Goal: Information Seeking & Learning: Find specific fact

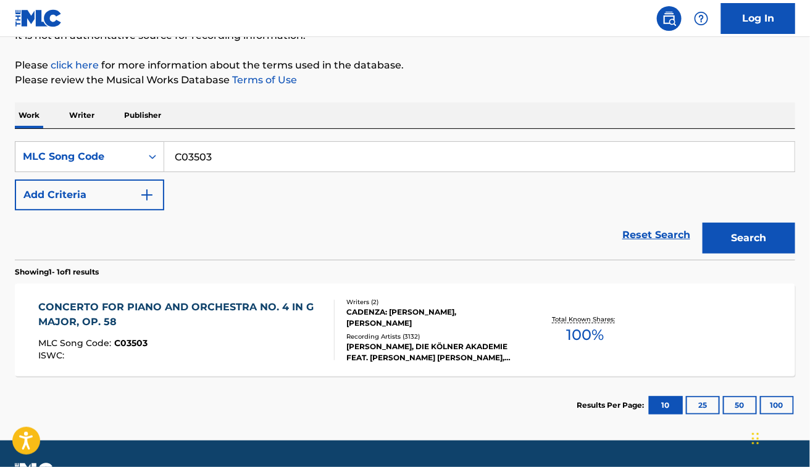
click at [316, 217] on div "Reset Search Search" at bounding box center [405, 234] width 780 height 49
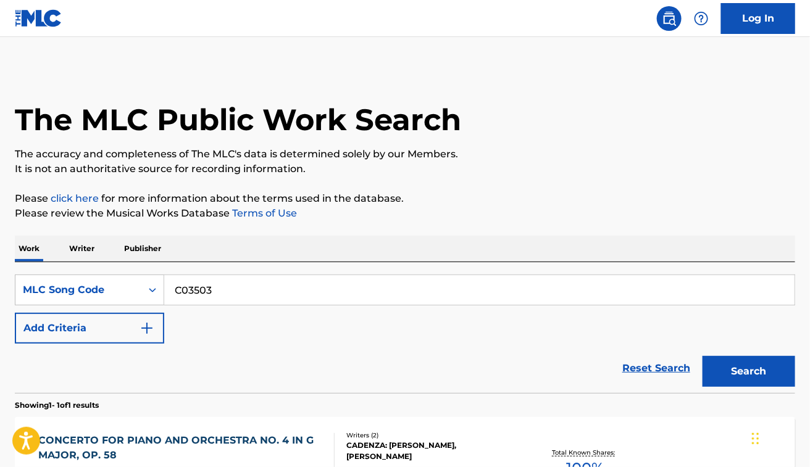
click at [604, 196] on p "Please click here for more information about the terms used in the database." at bounding box center [405, 198] width 780 height 15
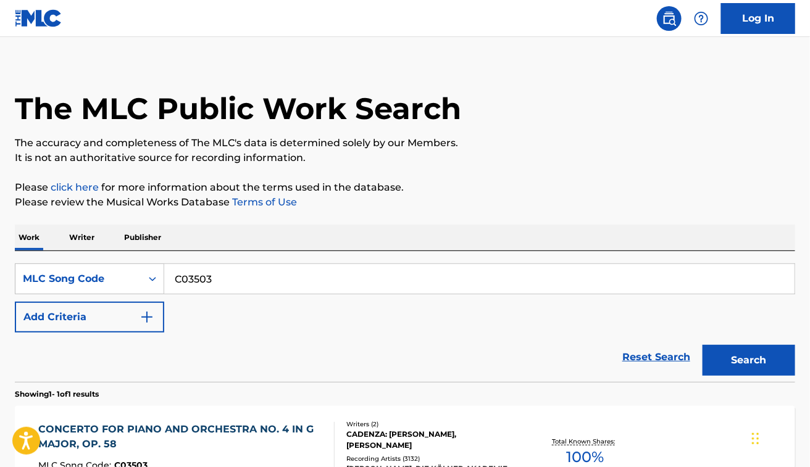
scroll to position [88, 0]
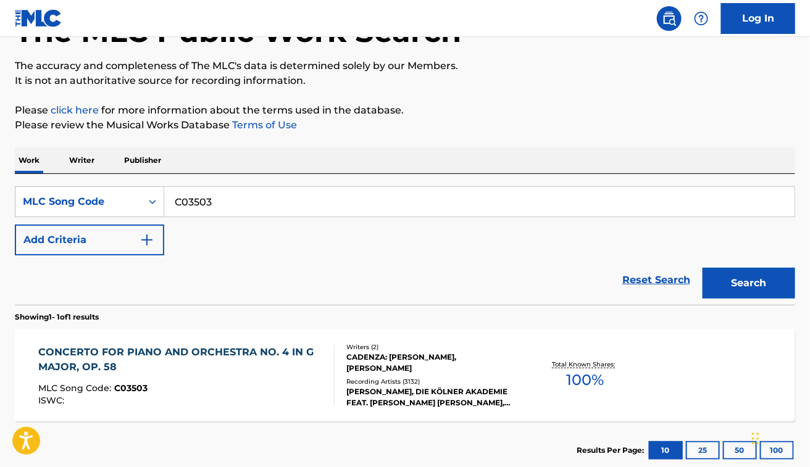
click at [258, 210] on input "C03503" at bounding box center [479, 202] width 630 height 30
click at [702, 268] on button "Search" at bounding box center [748, 283] width 93 height 31
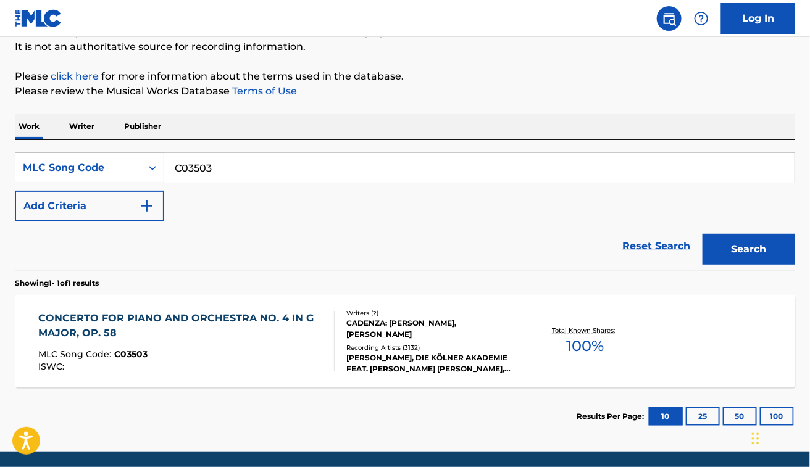
scroll to position [121, 0]
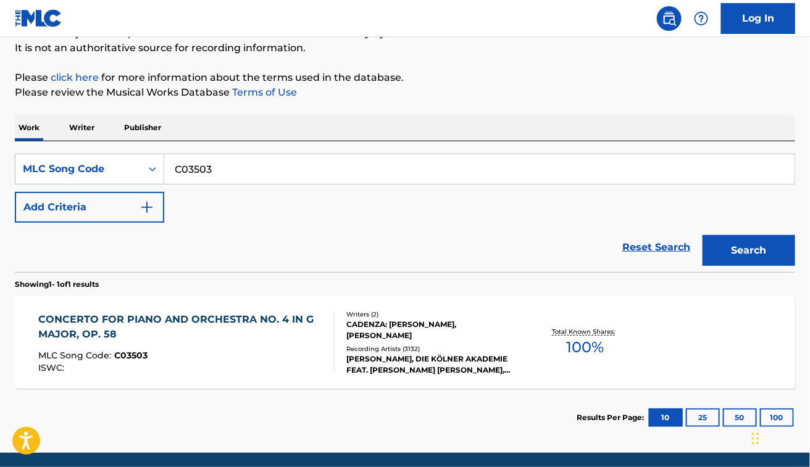
click at [233, 335] on div "CONCERTO FOR PIANO AND ORCHESTRA NO. 4 IN G MAJOR, OP. 58" at bounding box center [181, 327] width 286 height 30
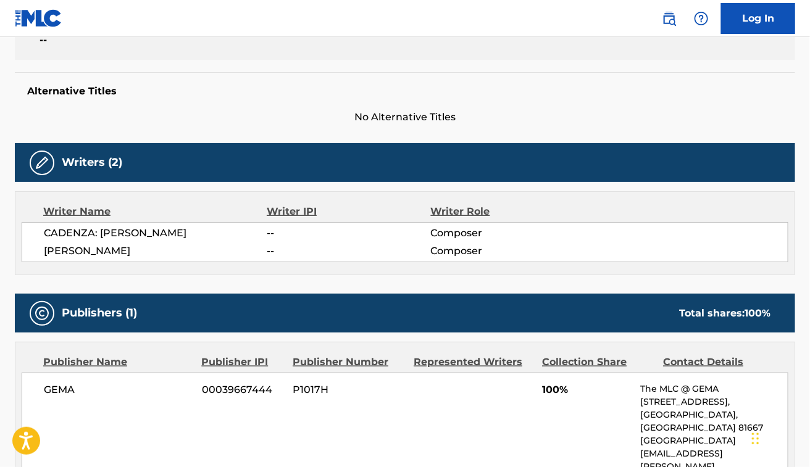
scroll to position [318, 0]
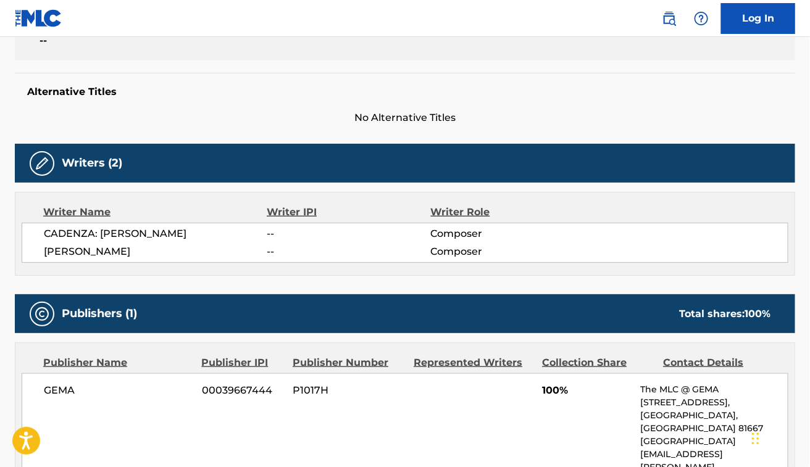
click at [125, 238] on span "CADENZA: [PERSON_NAME]" at bounding box center [155, 234] width 223 height 15
copy div "CADENZA: [PERSON_NAME]"
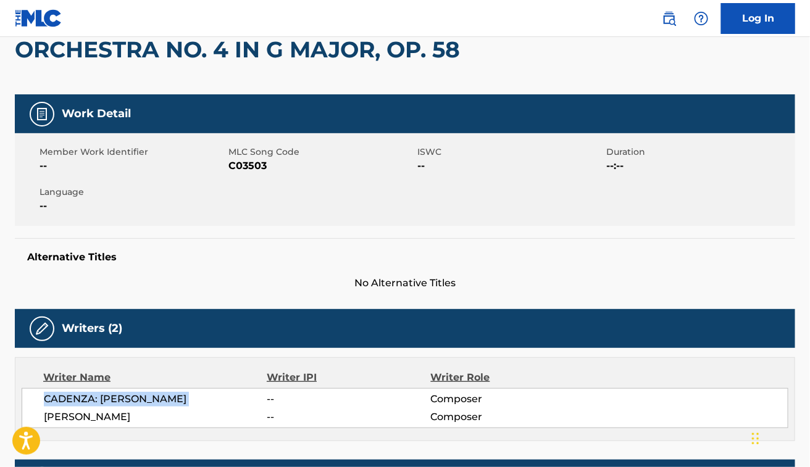
scroll to position [104, 0]
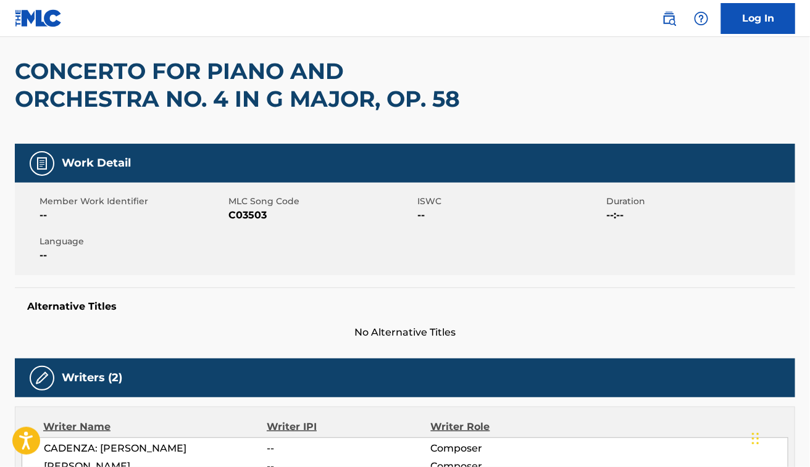
click at [217, 331] on span "No Alternative Titles" at bounding box center [405, 332] width 780 height 15
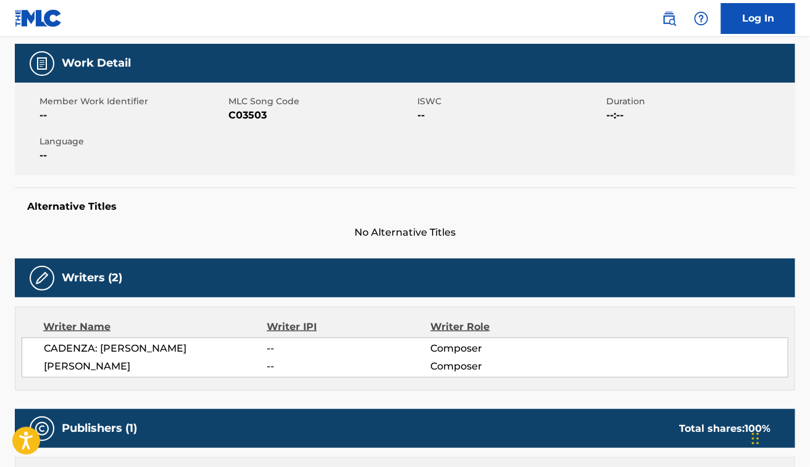
scroll to position [0, 0]
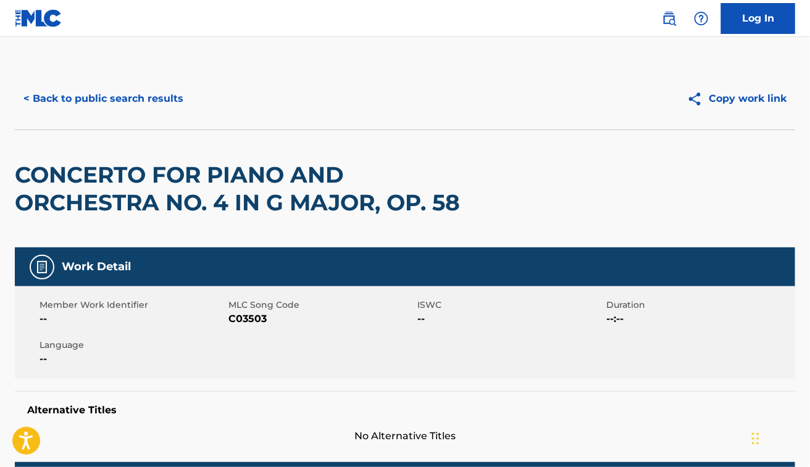
click at [128, 98] on button "< Back to public search results" at bounding box center [103, 98] width 177 height 31
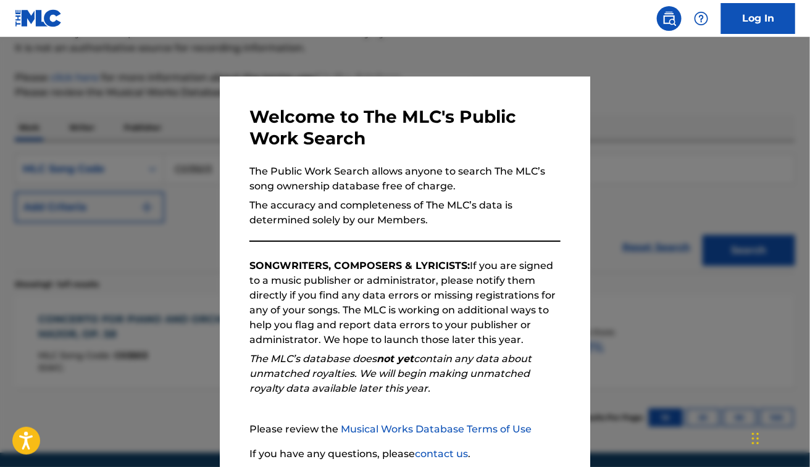
scroll to position [97, 0]
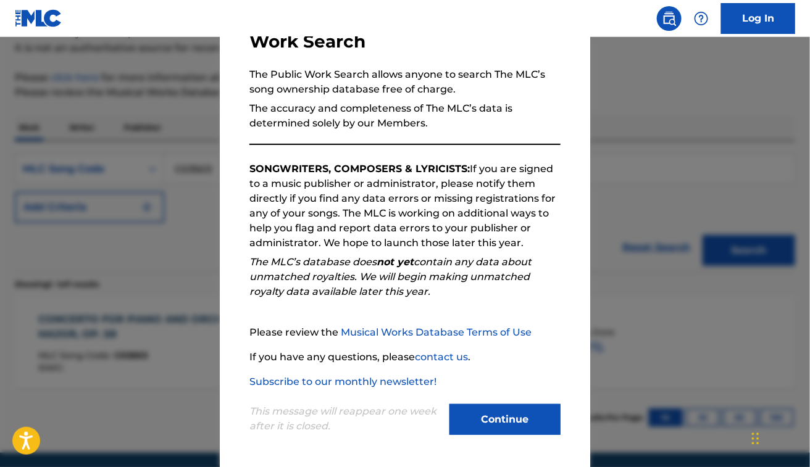
click at [494, 422] on button "Continue" at bounding box center [504, 419] width 111 height 31
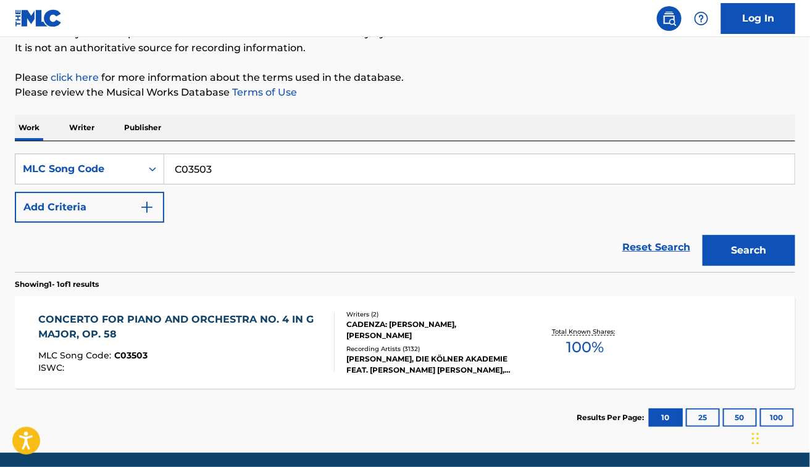
drag, startPoint x: 235, startPoint y: 182, endPoint x: 133, endPoint y: 193, distance: 103.1
click at [133, 193] on div "SearchWithCriteria34bf185f-c54e-4c8b-800b-b48f71379c65 MLC Song Code C03503 Add…" at bounding box center [405, 188] width 780 height 69
paste input "PV8SLY"
paste input "Search Form"
click at [702, 235] on button "Search" at bounding box center [748, 250] width 93 height 31
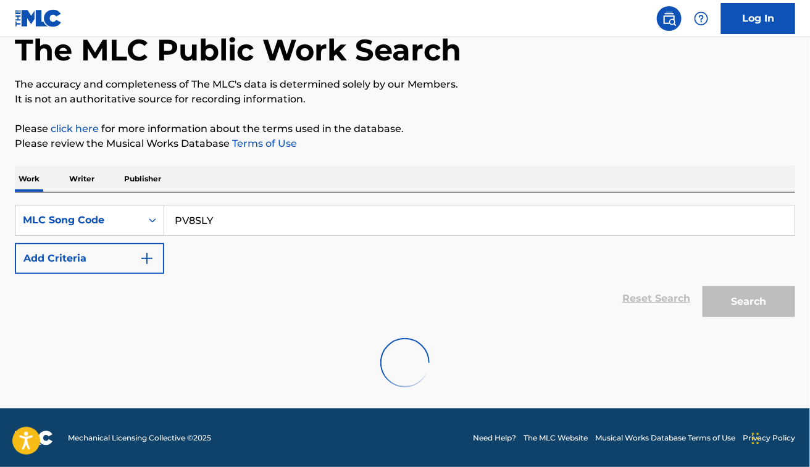
scroll to position [121, 0]
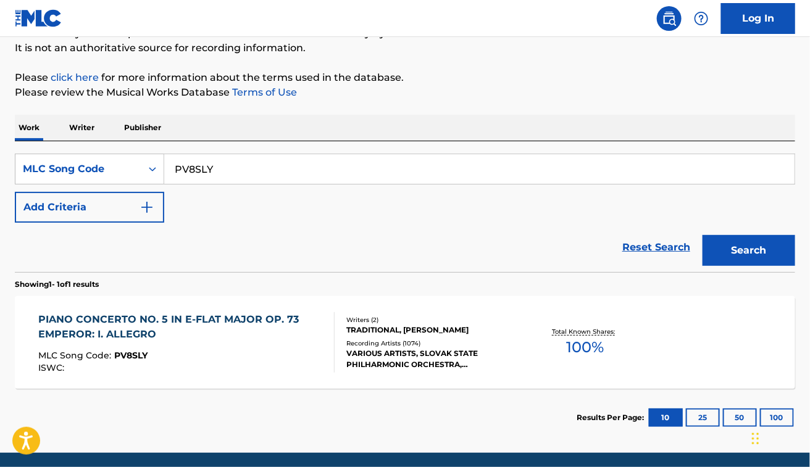
paste input "SA3J4M"
click at [702, 235] on button "Search" at bounding box center [748, 250] width 93 height 31
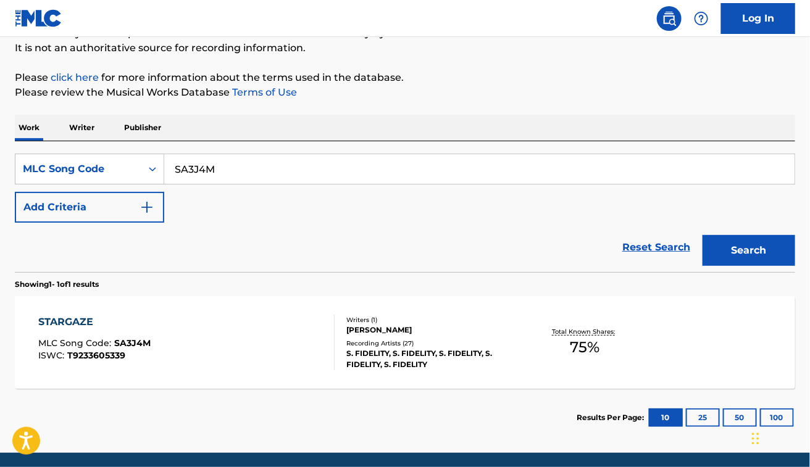
paste input "HG54L"
click at [702, 235] on button "Search" at bounding box center [748, 250] width 93 height 31
paste input "B1515X"
click at [702, 235] on button "Search" at bounding box center [748, 250] width 93 height 31
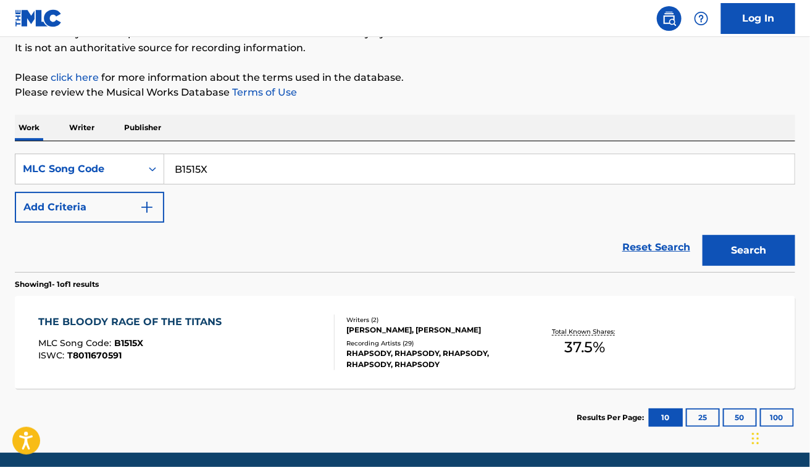
paste input "U1006O"
click at [702, 235] on button "Search" at bounding box center [748, 250] width 93 height 31
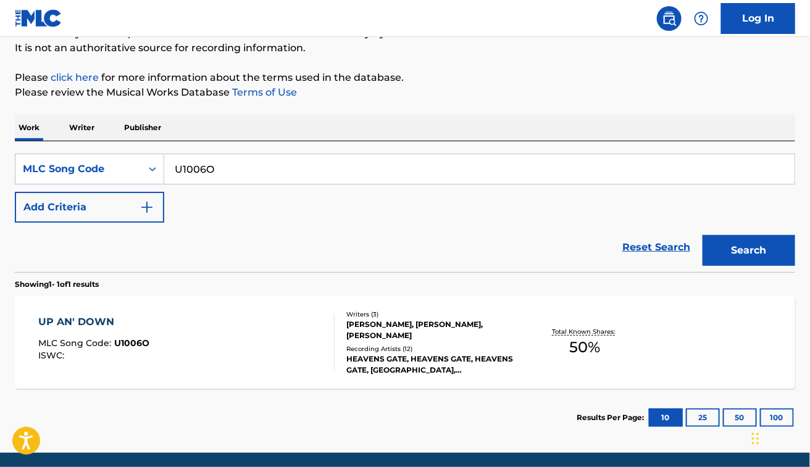
paste input "I57435"
click at [702, 235] on button "Search" at bounding box center [748, 250] width 93 height 31
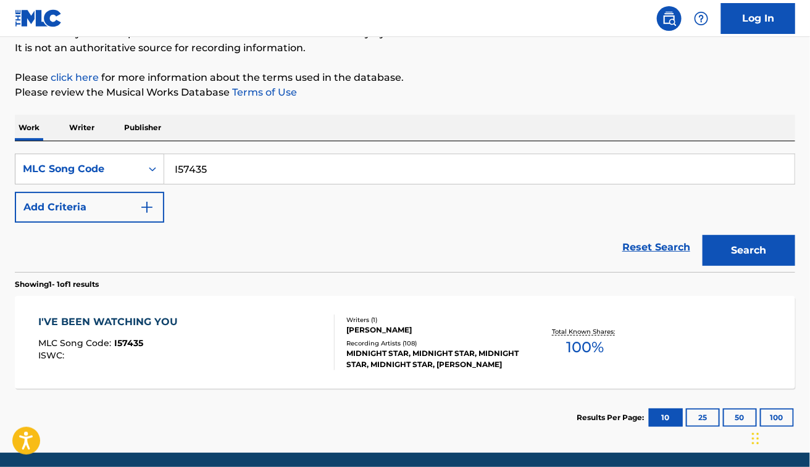
paste input "Z4L2M"
click at [702, 235] on button "Search" at bounding box center [748, 250] width 93 height 31
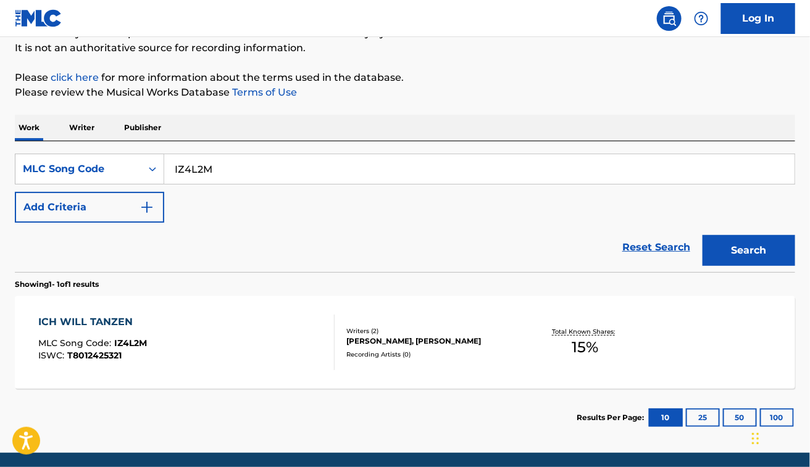
paste input "919296"
click at [702, 235] on button "Search" at bounding box center [748, 250] width 93 height 31
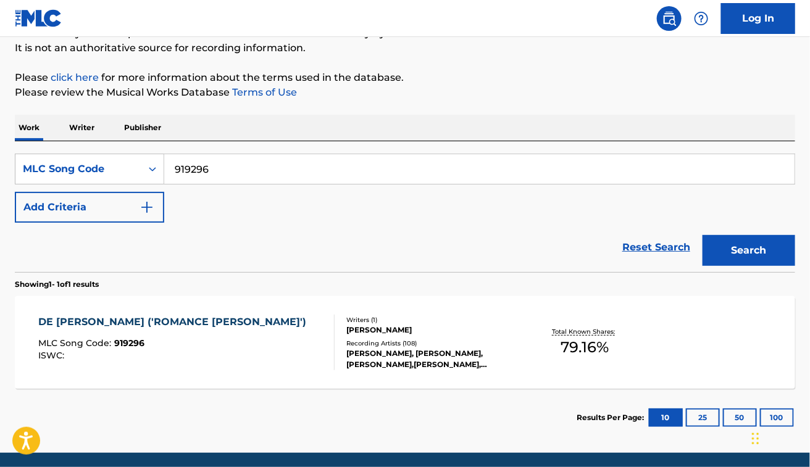
paste input "EB15AY"
click at [702, 235] on button "Search" at bounding box center [748, 250] width 93 height 31
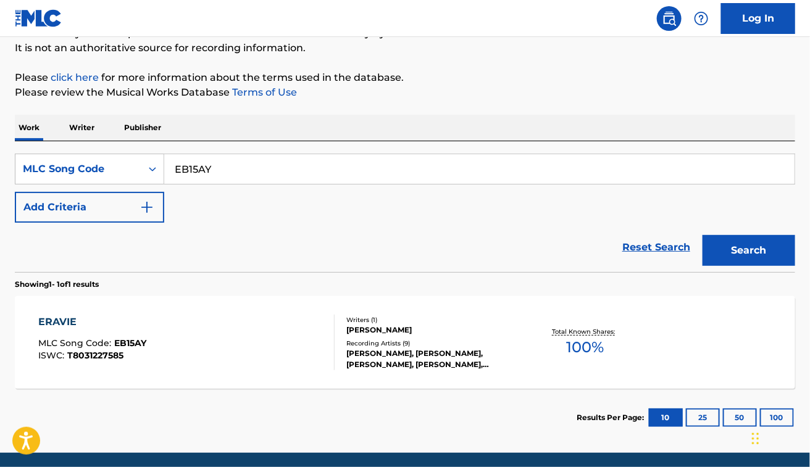
paste input "T02632"
click at [702, 235] on button "Search" at bounding box center [748, 250] width 93 height 31
paste input "OL7AHR"
click at [702, 235] on button "Search" at bounding box center [748, 250] width 93 height 31
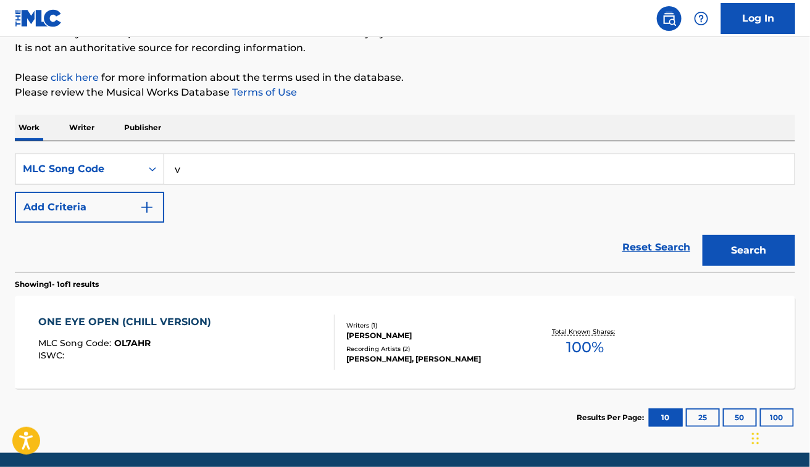
paste input "I06971"
type input "I06971"
click at [702, 235] on button "Search" at bounding box center [748, 250] width 93 height 31
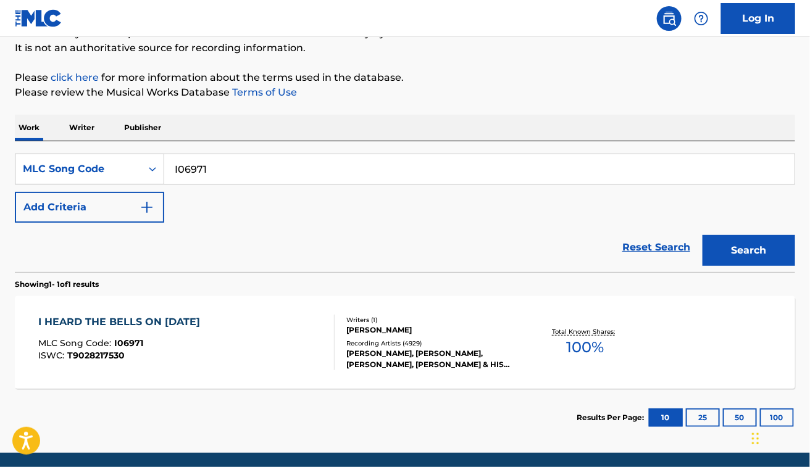
click at [206, 338] on div "I HEARD THE BELLS ON [DATE] MLC Song Code : I06971 ISWC : T9028217530" at bounding box center [122, 343] width 168 height 56
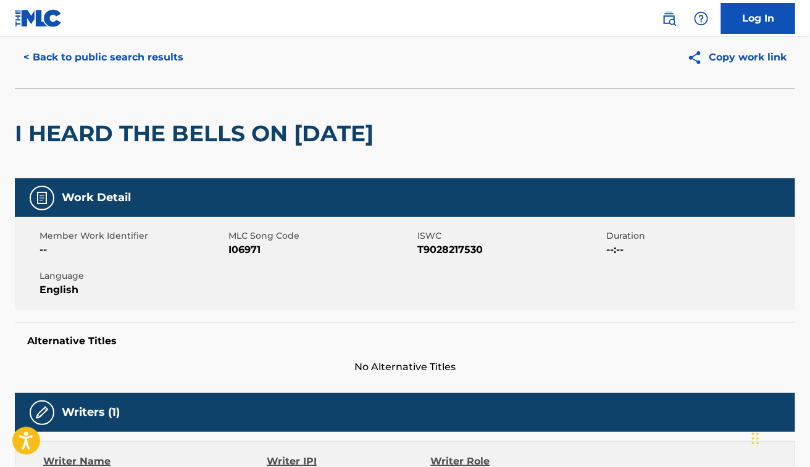
scroll to position [36, 0]
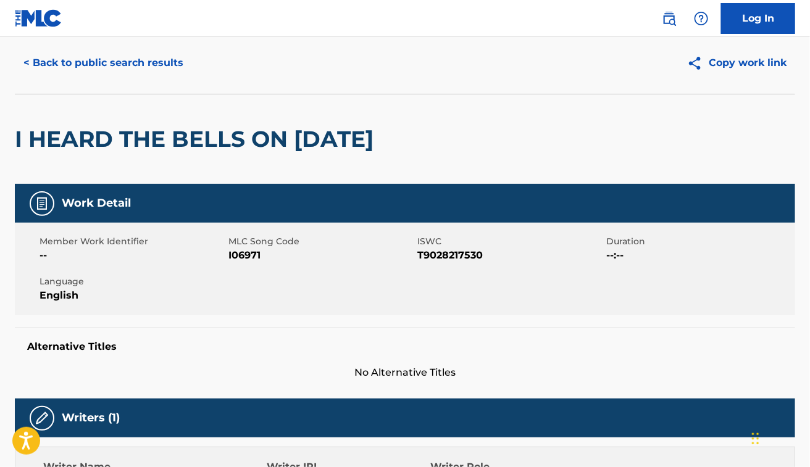
click at [107, 60] on button "< Back to public search results" at bounding box center [103, 63] width 177 height 31
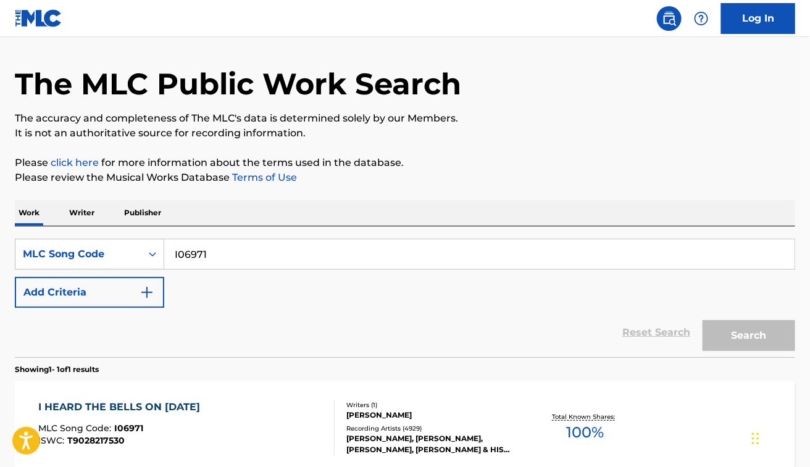
scroll to position [121, 0]
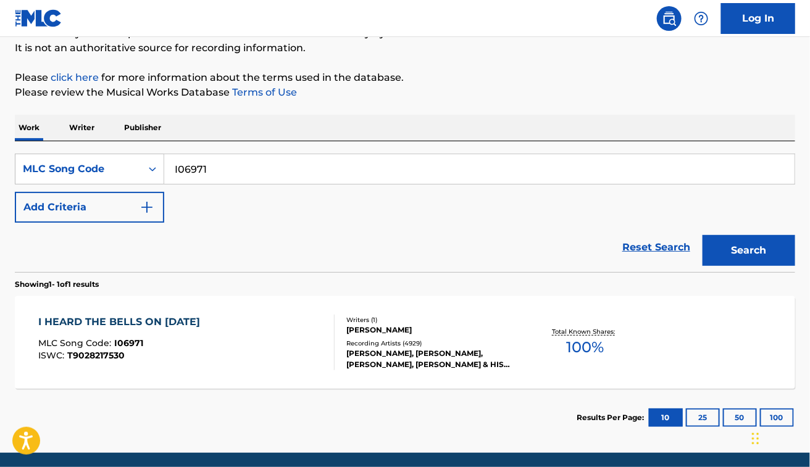
click at [304, 168] on input "I06971" at bounding box center [479, 169] width 630 height 30
paste input "H02674"
click at [702, 235] on button "Search" at bounding box center [748, 250] width 93 height 31
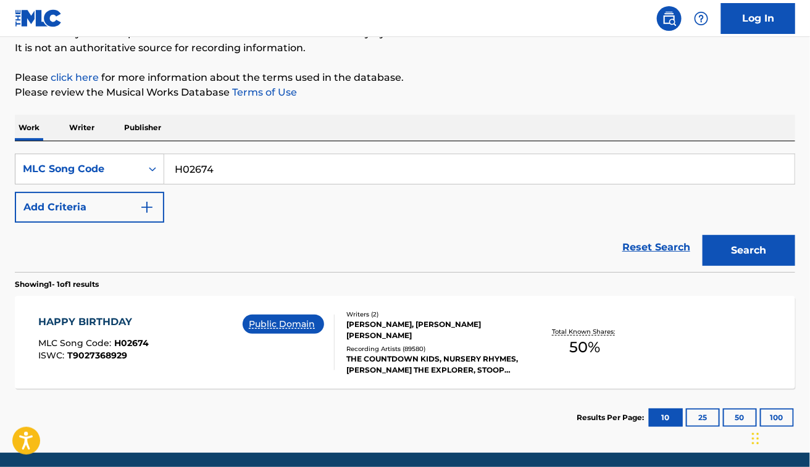
paste input "AB4AJ8"
type input "AB4AJ8"
click at [702, 235] on button "Search" at bounding box center [748, 250] width 93 height 31
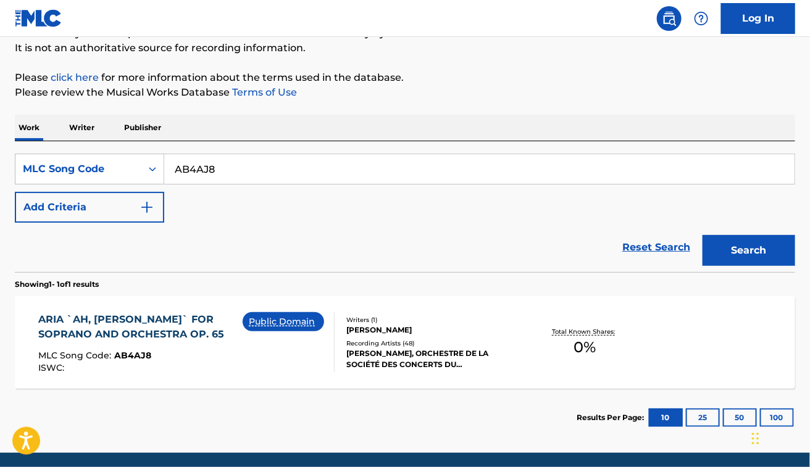
click at [224, 355] on div "MLC Song Code : AB4AJ8" at bounding box center [140, 357] width 204 height 12
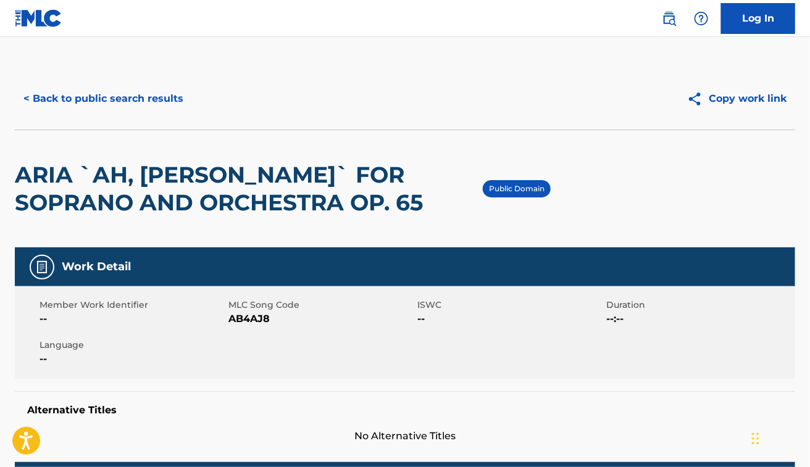
click at [360, 88] on div "< Back to public search results" at bounding box center [210, 98] width 390 height 31
click at [145, 108] on button "< Back to public search results" at bounding box center [103, 98] width 177 height 31
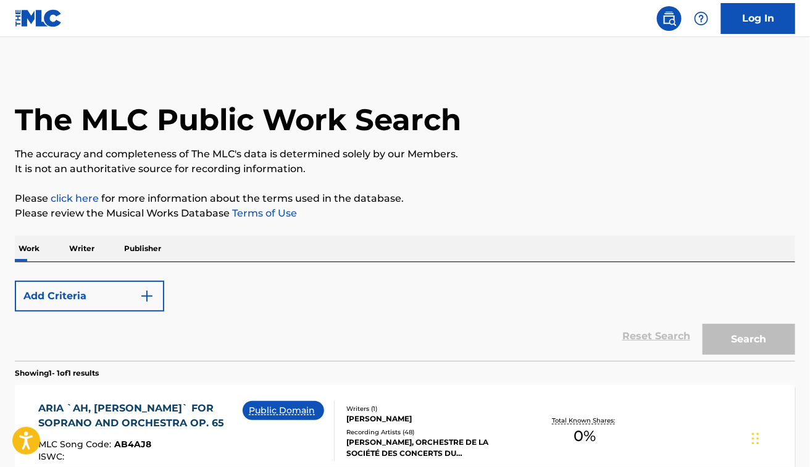
scroll to position [121, 0]
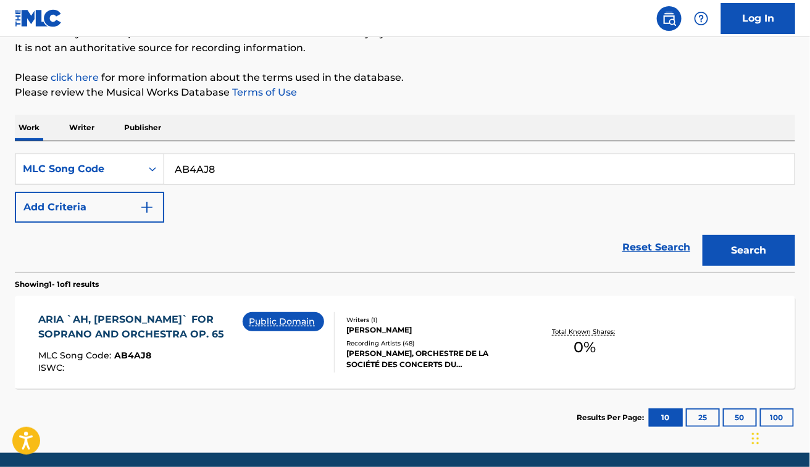
click at [232, 162] on input "AB4AJ8" at bounding box center [479, 169] width 630 height 30
paste input "M64020"
click at [702, 235] on button "Search" at bounding box center [748, 250] width 93 height 31
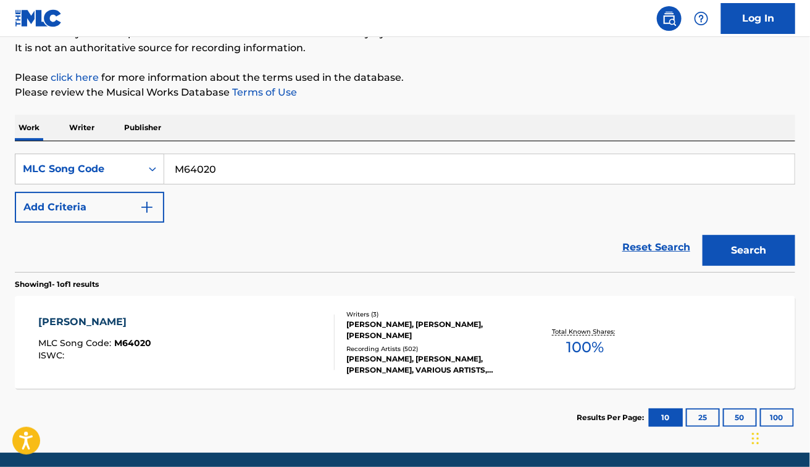
click at [232, 162] on input "M64020" at bounding box center [479, 169] width 630 height 30
paste input "L6090"
click at [702, 235] on button "Search" at bounding box center [748, 250] width 93 height 31
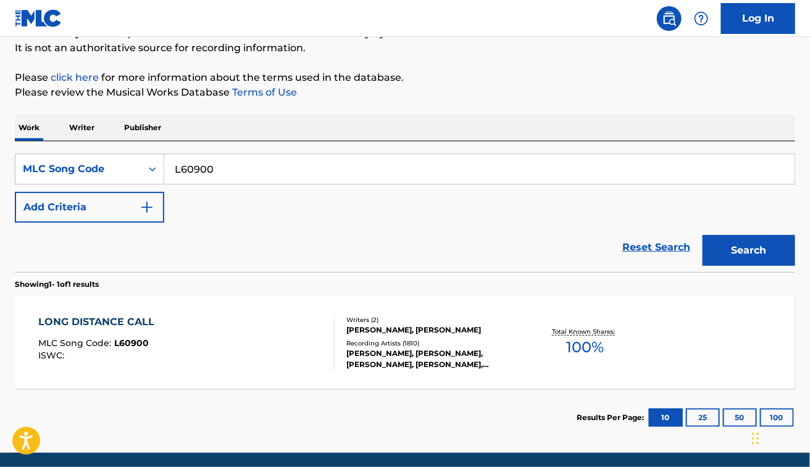
paste input "R02206"
click at [702, 235] on button "Search" at bounding box center [748, 250] width 93 height 31
paste input "AV7K8X"
click at [702, 235] on button "Search" at bounding box center [748, 250] width 93 height 31
paste input "L4833B"
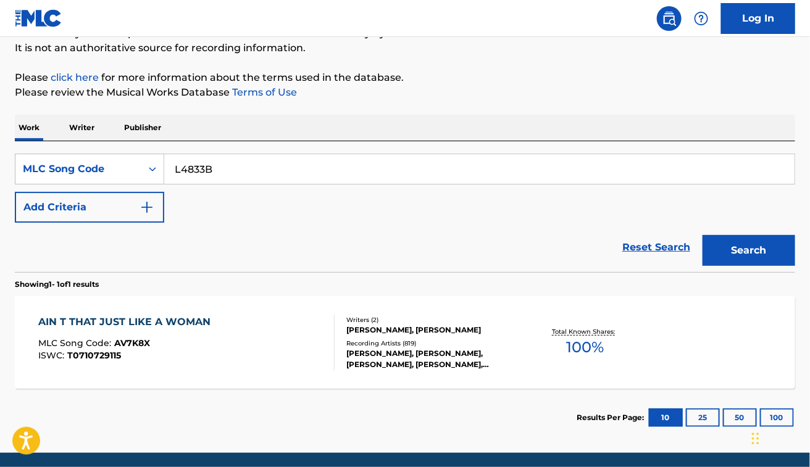
click at [702, 235] on button "Search" at bounding box center [748, 250] width 93 height 31
paste input "WV8IRP"
click at [702, 235] on button "Search" at bounding box center [748, 250] width 93 height 31
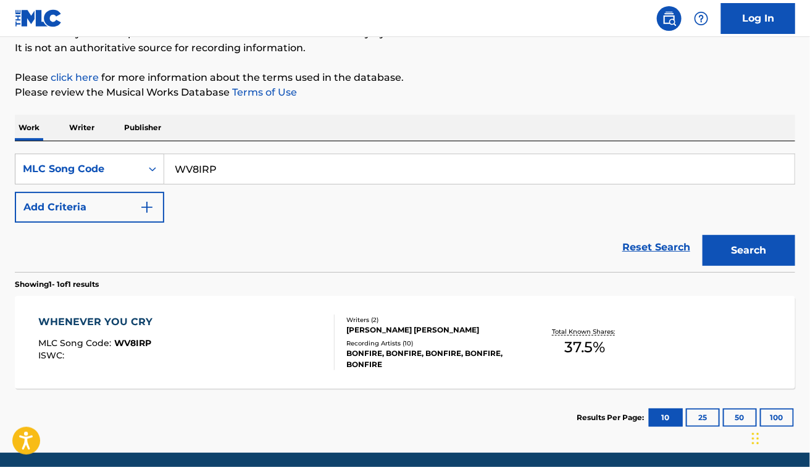
paste input "HV8HID"
click at [702, 235] on button "Search" at bounding box center [748, 250] width 93 height 31
paste input "SA4J0J"
click at [702, 235] on button "Search" at bounding box center [748, 250] width 93 height 31
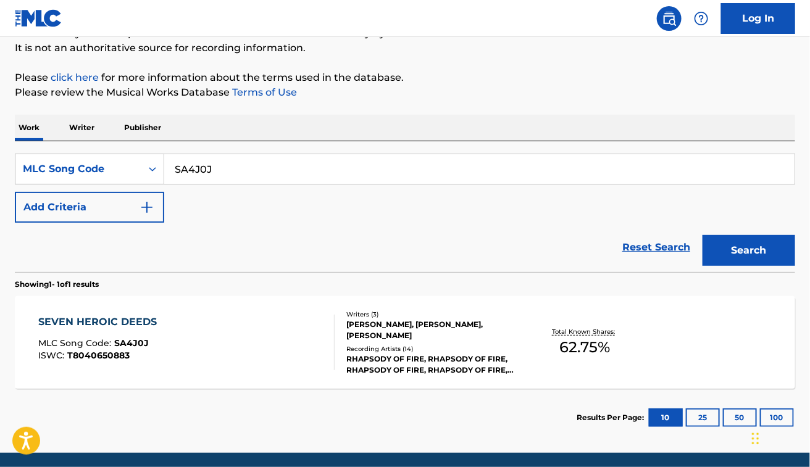
paste input "BC1LFI"
click at [702, 235] on button "Search" at bounding box center [748, 250] width 93 height 31
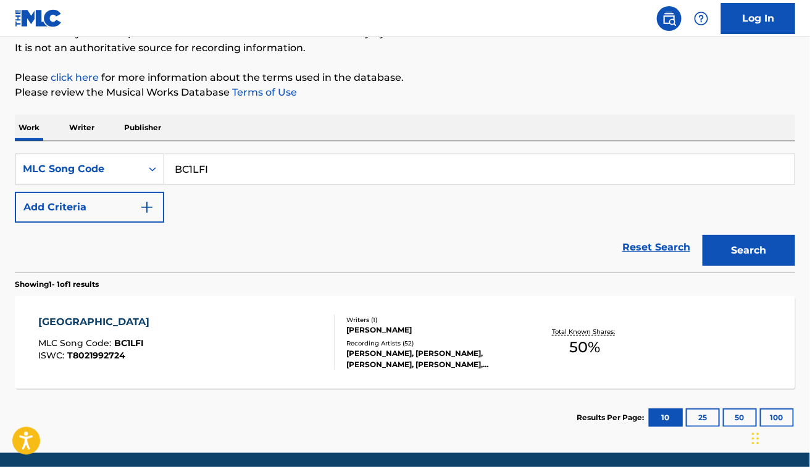
paste input "MV8K83"
click at [702, 235] on button "Search" at bounding box center [748, 250] width 93 height 31
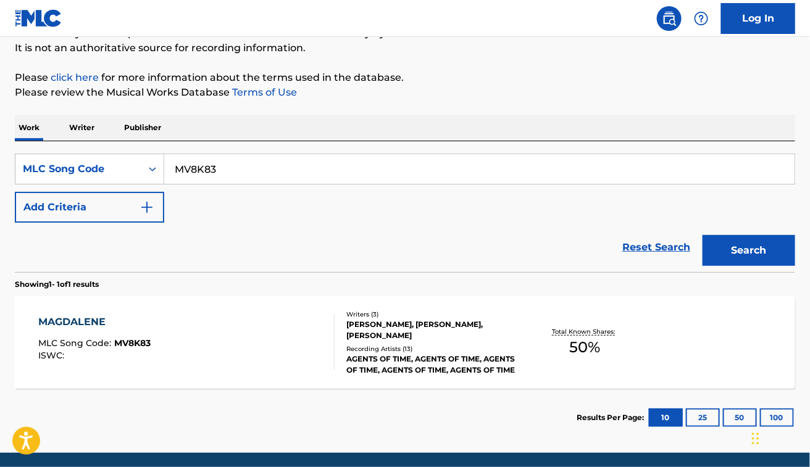
paste input "SVBJIY"
click at [702, 235] on button "Search" at bounding box center [748, 250] width 93 height 31
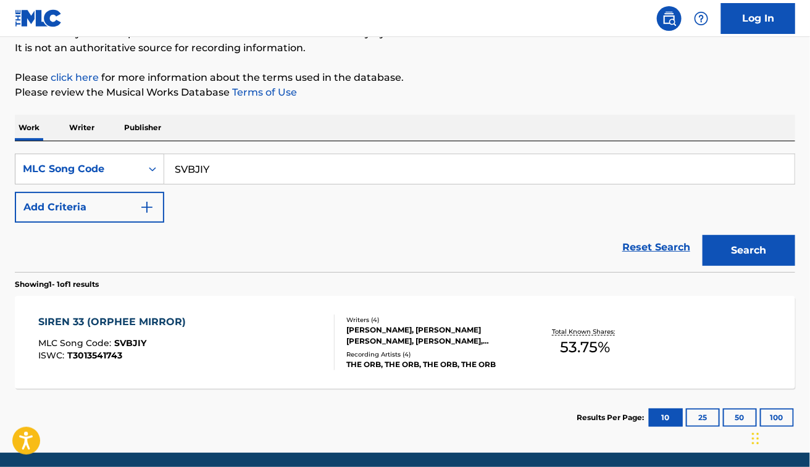
paste input "09722"
click at [702, 235] on button "Search" at bounding box center [748, 250] width 93 height 31
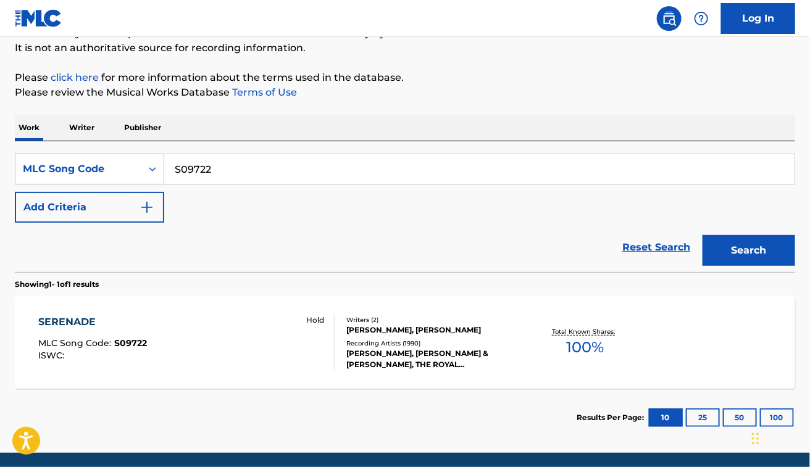
click at [259, 170] on input "S09722" at bounding box center [479, 169] width 630 height 30
paste input "P8063H"
click at [702, 235] on button "Search" at bounding box center [748, 250] width 93 height 31
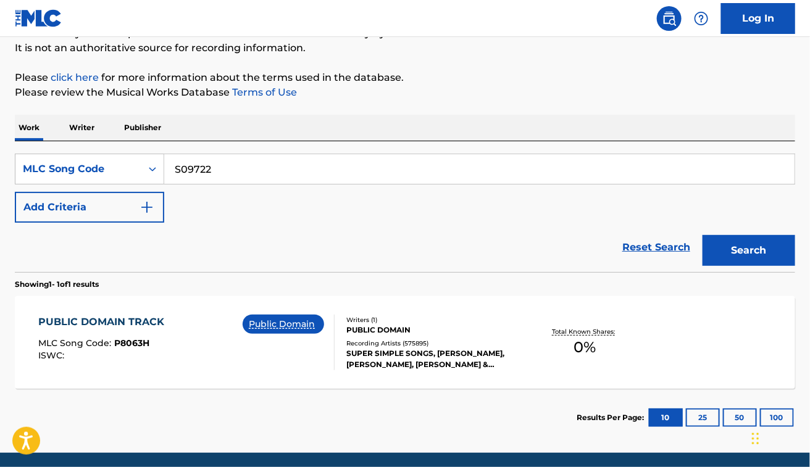
type input "S09722"
click at [702, 235] on button "Search" at bounding box center [748, 250] width 93 height 31
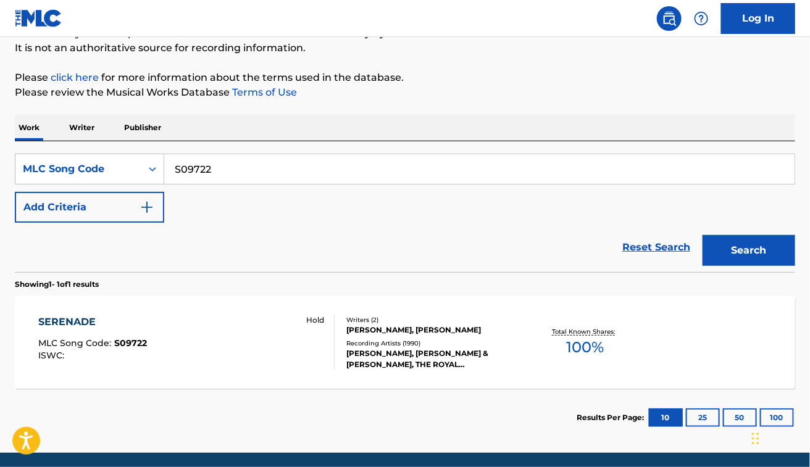
click at [216, 349] on div "SERENADE MLC Song Code : S09722 ISWC : Hold" at bounding box center [186, 343] width 296 height 56
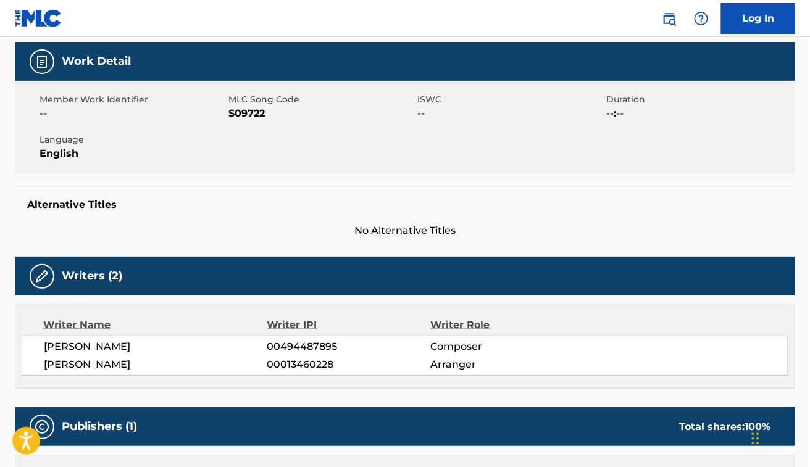
scroll to position [212, 0]
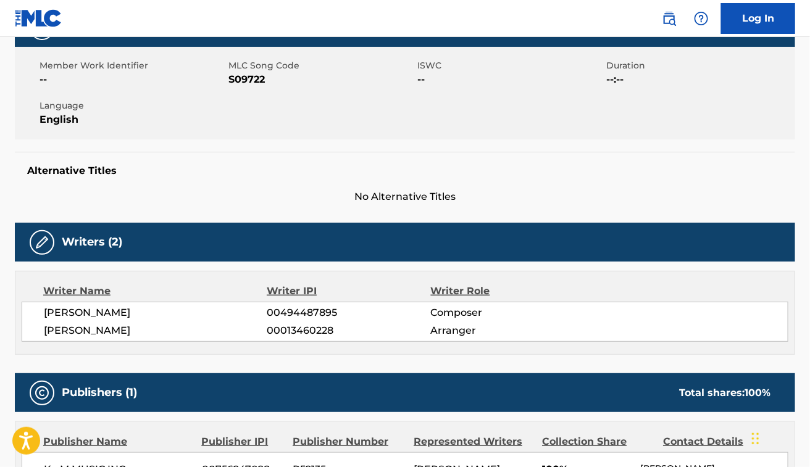
click at [78, 317] on span "[PERSON_NAME]" at bounding box center [155, 313] width 223 height 15
copy div "[PERSON_NAME]"
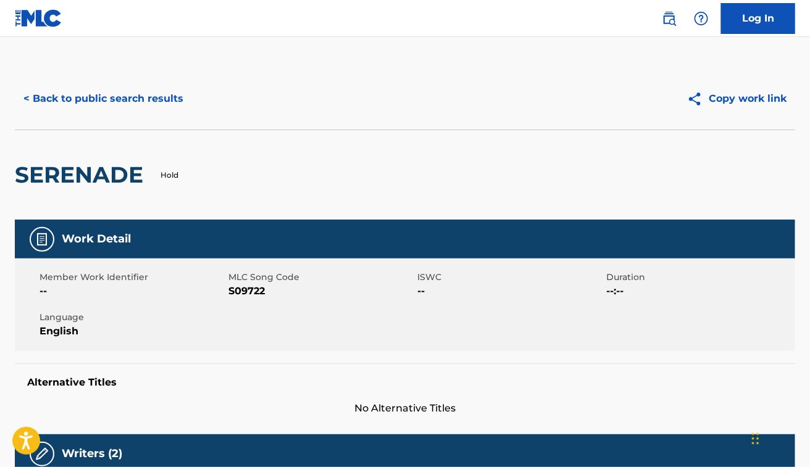
click at [77, 107] on button "< Back to public search results" at bounding box center [103, 98] width 177 height 31
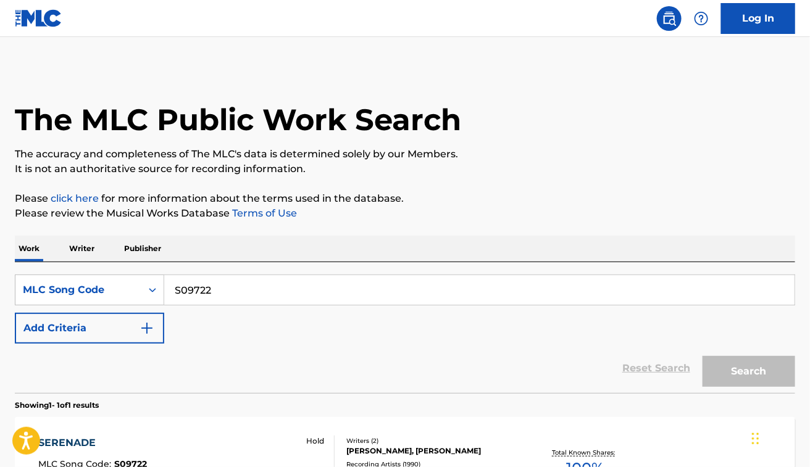
scroll to position [121, 0]
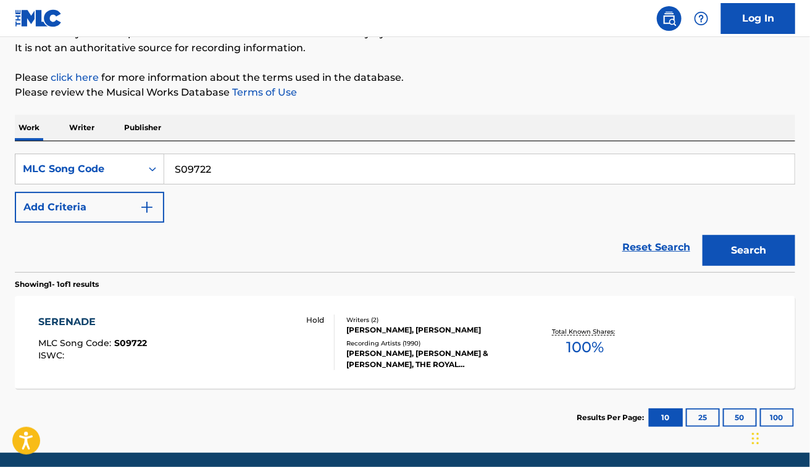
click at [224, 168] on input "S09722" at bounding box center [479, 169] width 630 height 30
paste input "DA4WBI"
click at [702, 235] on button "Search" at bounding box center [748, 250] width 93 height 31
paste input "BB0628"
type input "BB0628"
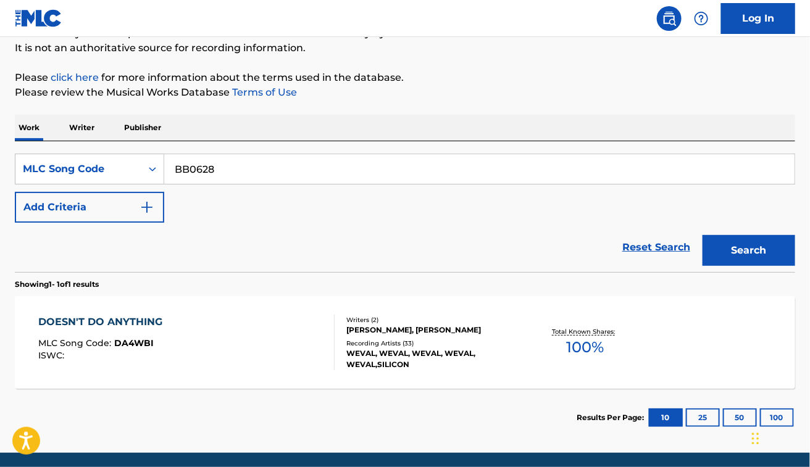
click at [702, 235] on button "Search" at bounding box center [748, 250] width 93 height 31
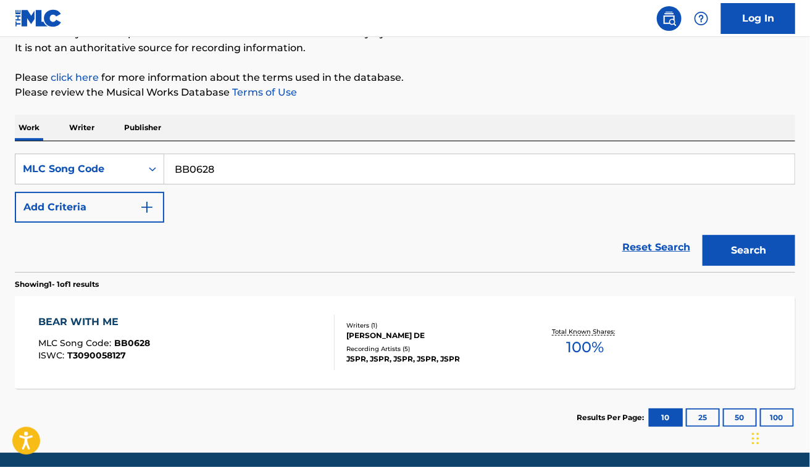
click at [276, 332] on div "BEAR WITH ME MLC Song Code : BB0628 ISWC : T3090058127" at bounding box center [186, 343] width 296 height 56
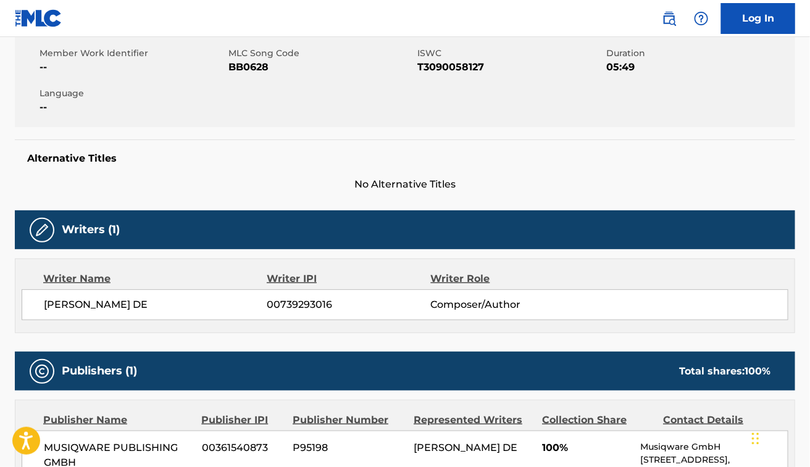
scroll to position [225, 0]
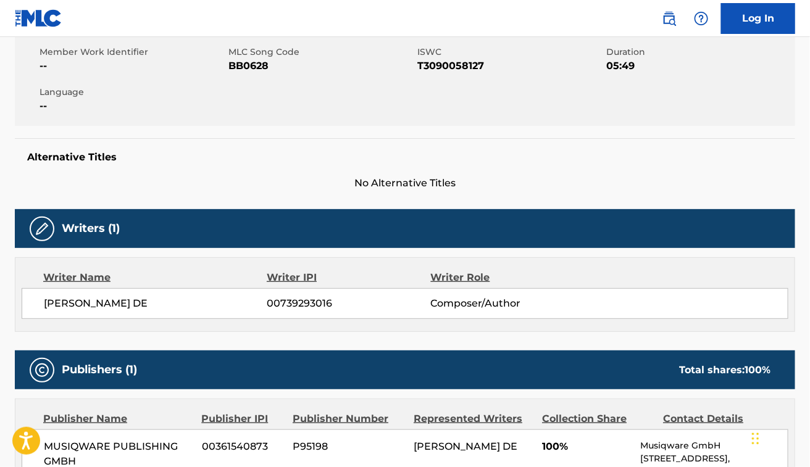
click at [102, 295] on div "[PERSON_NAME] DE 00739293016 Composer/Author" at bounding box center [405, 303] width 767 height 31
copy div "[PERSON_NAME] DE"
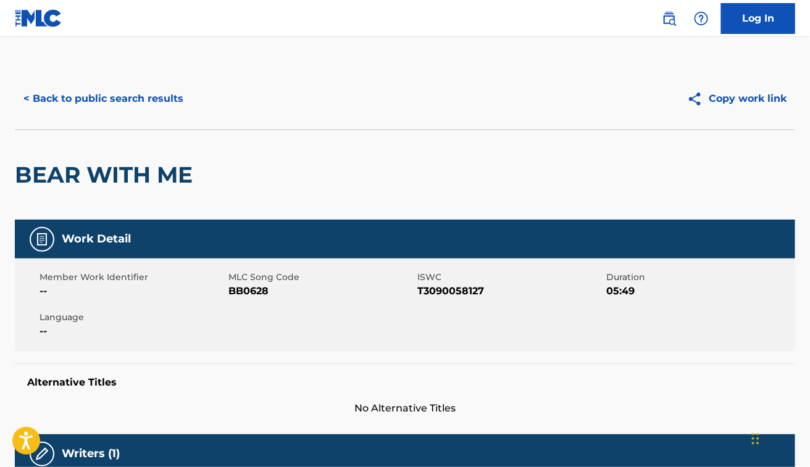
click at [122, 99] on button "< Back to public search results" at bounding box center [103, 98] width 177 height 31
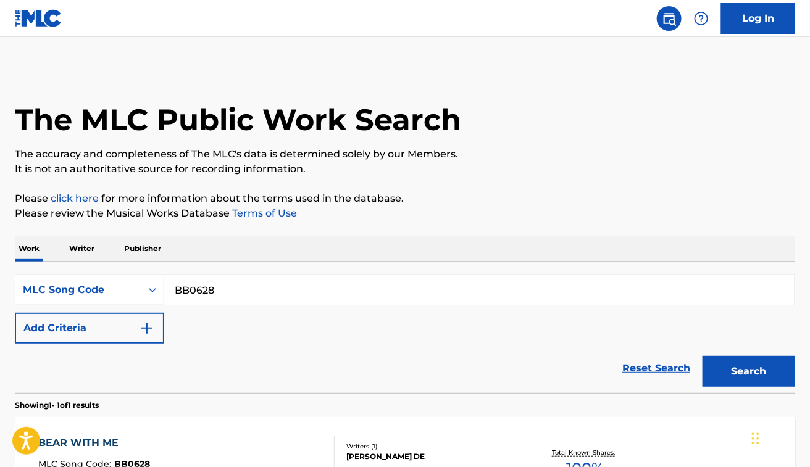
scroll to position [121, 0]
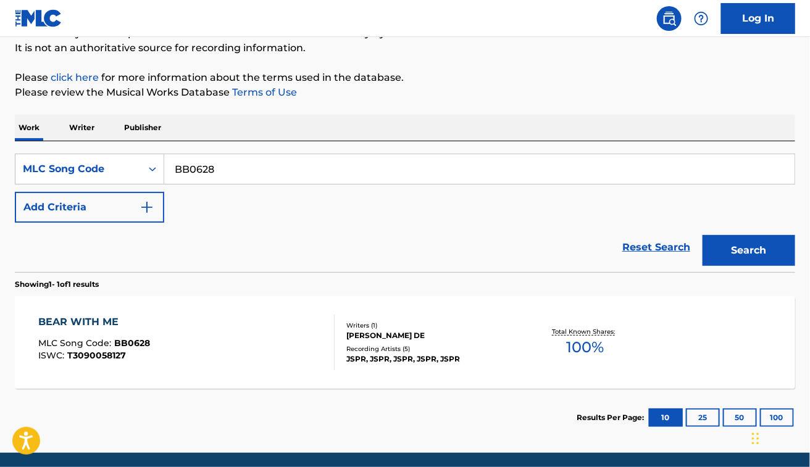
click at [254, 167] on input "BB0628" at bounding box center [479, 169] width 630 height 30
paste input "G1740Y"
type input "G1740Y"
click at [702, 235] on button "Search" at bounding box center [748, 250] width 93 height 31
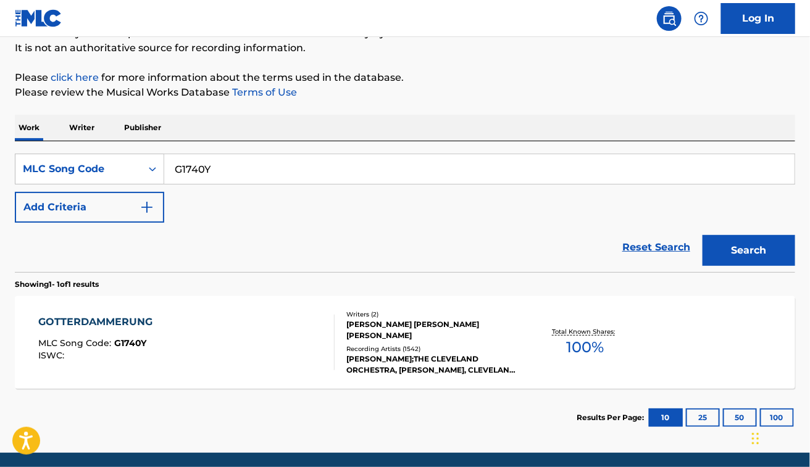
click at [242, 318] on div "GOTTERDAMMERUNG MLC Song Code : G1740Y ISWC :" at bounding box center [186, 343] width 296 height 56
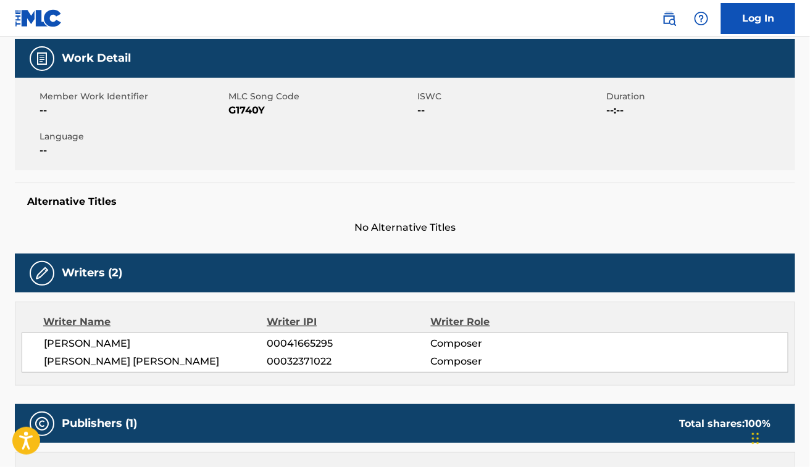
scroll to position [202, 0]
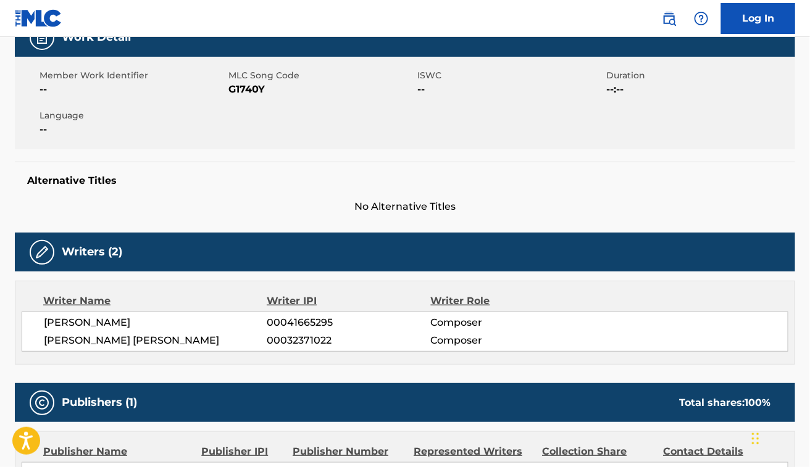
click at [131, 326] on span "[PERSON_NAME]" at bounding box center [155, 322] width 223 height 15
copy div "[PERSON_NAME]"
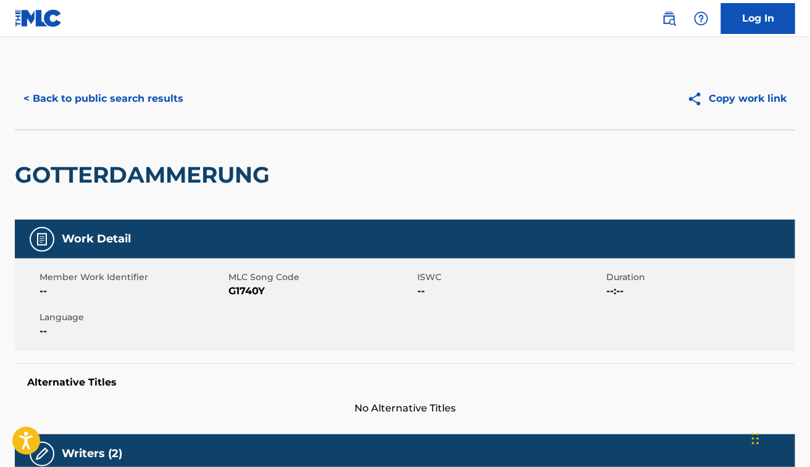
click at [170, 170] on h2 "GOTTERDAMMERUNG" at bounding box center [145, 175] width 261 height 28
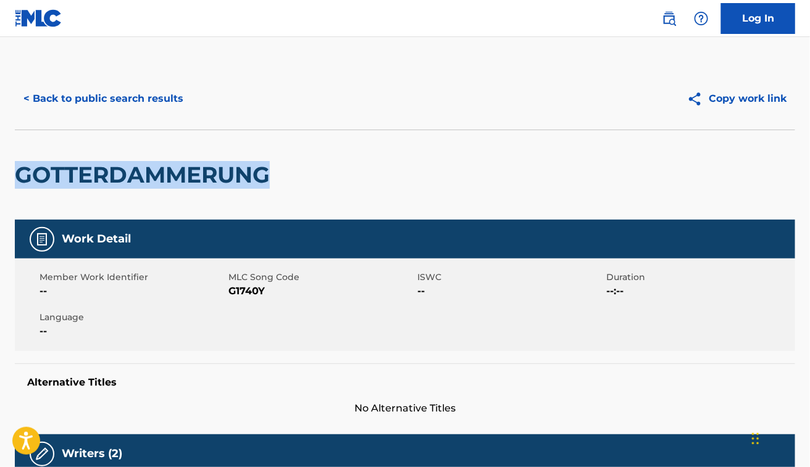
click at [170, 170] on h2 "GOTTERDAMMERUNG" at bounding box center [145, 175] width 261 height 28
copy div "GOTTERDAMMERUNG"
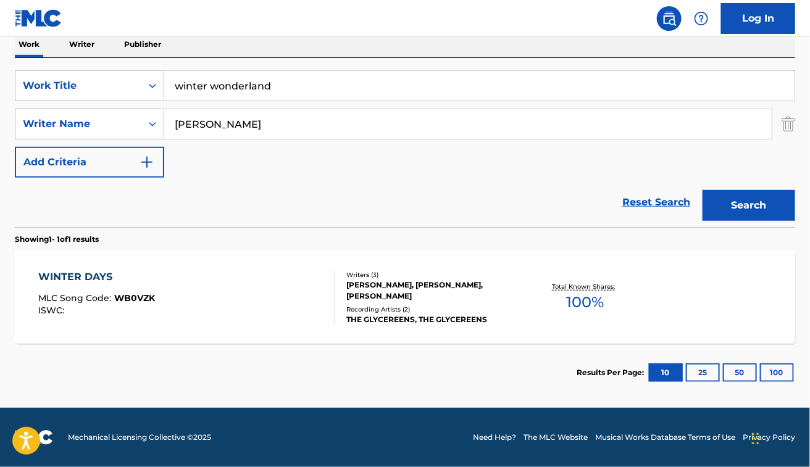
drag, startPoint x: 458, startPoint y: 218, endPoint x: 294, endPoint y: 194, distance: 165.2
click at [294, 194] on div "Reset Search Search" at bounding box center [405, 202] width 780 height 49
click at [258, 78] on input "winter wonderland" at bounding box center [479, 86] width 630 height 30
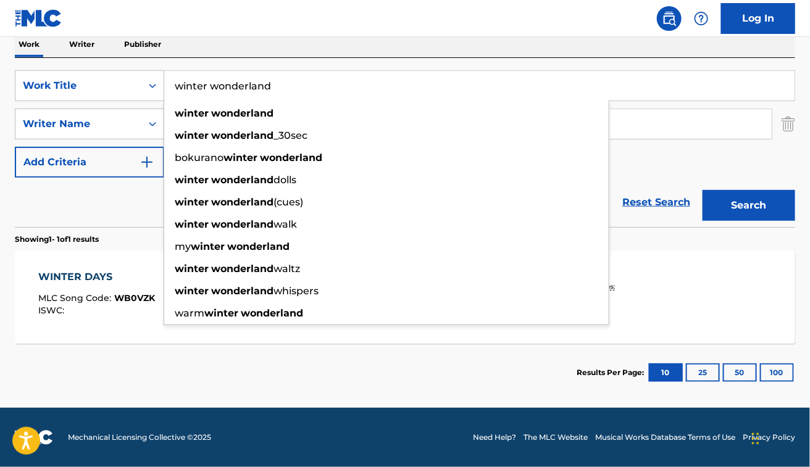
paste input "Piano Concerto No. 5 in E-Flat Major, Op. 73: I. Allegro"
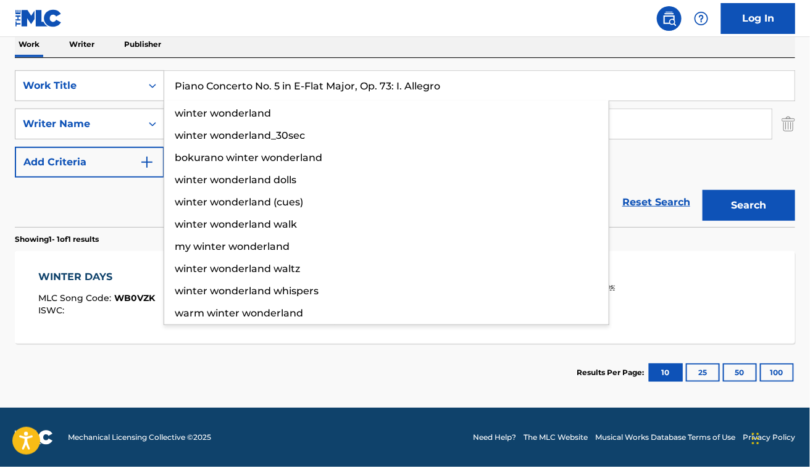
type input "Piano Concerto No. 5 in E-Flat Major, Op. 73: I. Allegro"
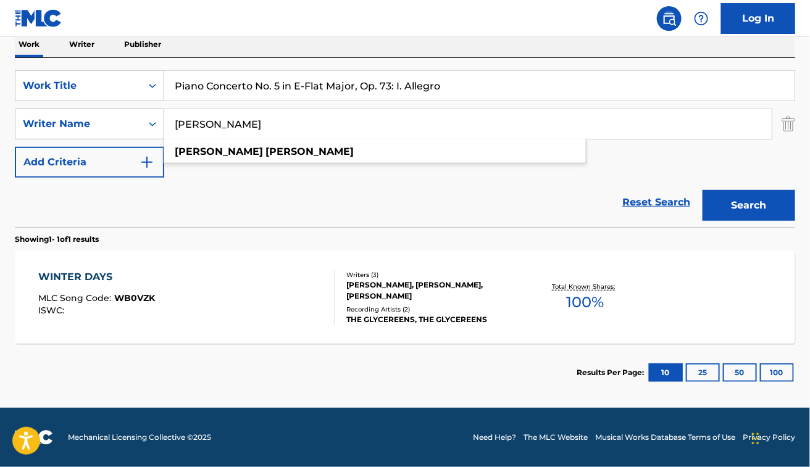
paste input "[PERSON_NAME]"
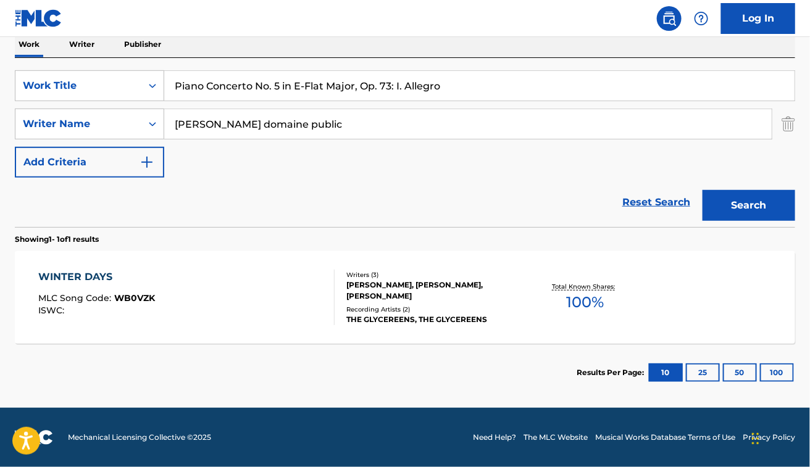
drag, startPoint x: 290, startPoint y: 123, endPoint x: 449, endPoint y: 130, distance: 158.8
click at [449, 130] on input "[PERSON_NAME] domaine public" at bounding box center [467, 124] width 607 height 30
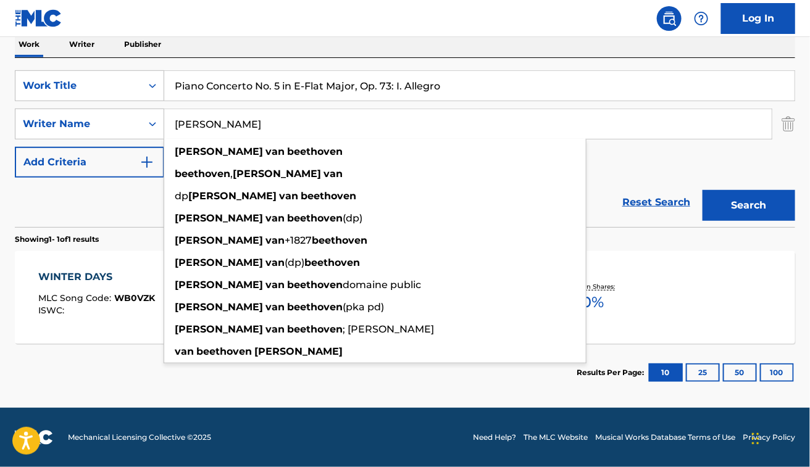
type input "[PERSON_NAME]"
click at [702, 190] on button "Search" at bounding box center [748, 205] width 93 height 31
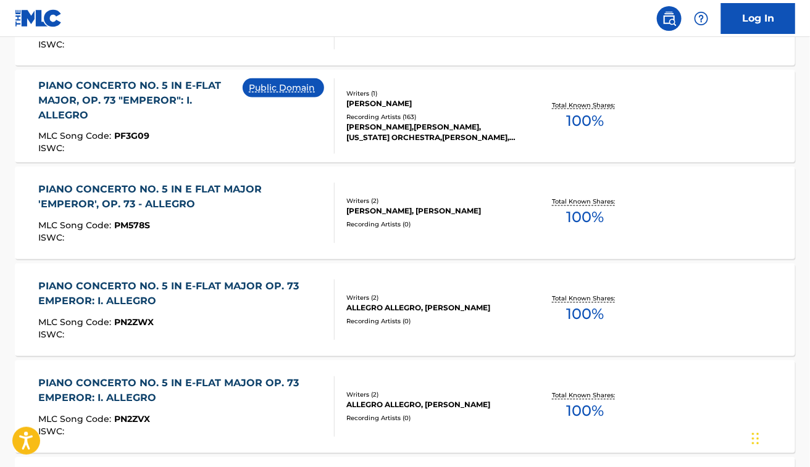
scroll to position [339, 0]
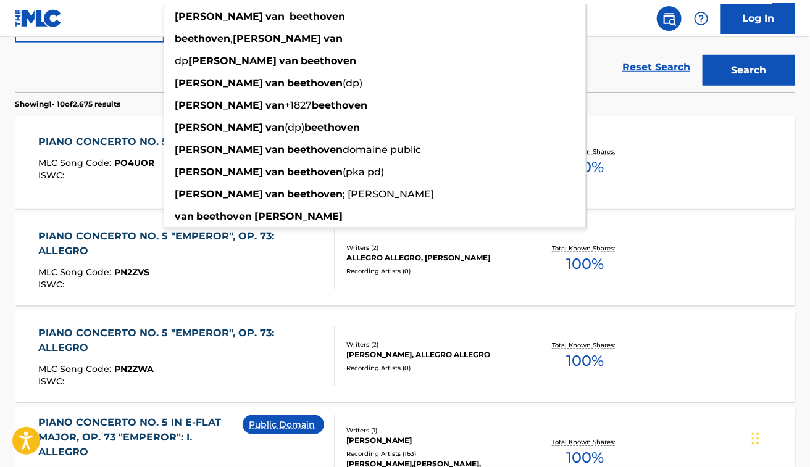
click at [75, 105] on p "Showing 1 - 10 of 2,675 results" at bounding box center [68, 104] width 106 height 11
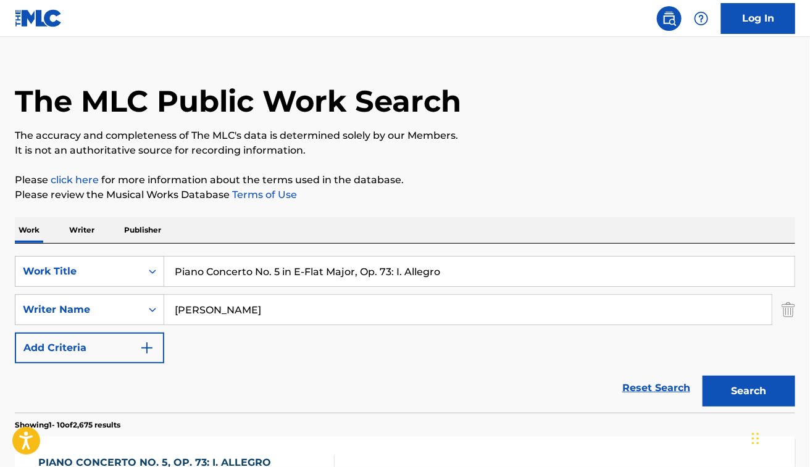
scroll to position [17, 0]
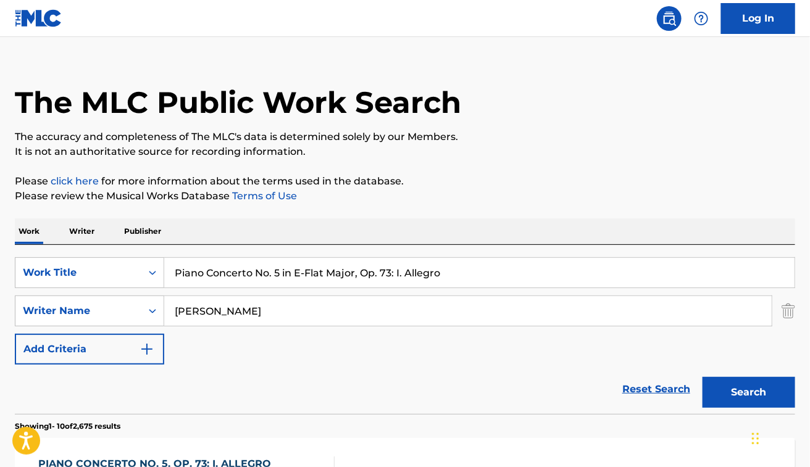
click at [363, 279] on input "Piano Concerto No. 5 in E-Flat Major, Op. 73: I. Allegro" at bounding box center [479, 273] width 630 height 30
click at [363, 279] on input "h" at bounding box center [479, 273] width 630 height 30
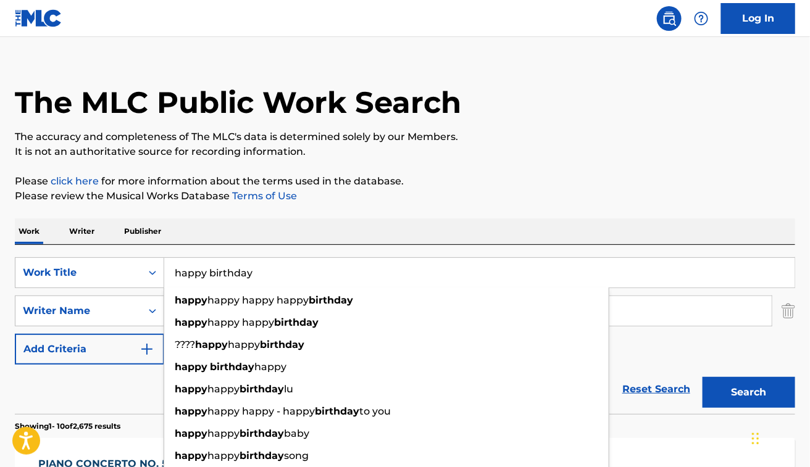
type input "happy birthday"
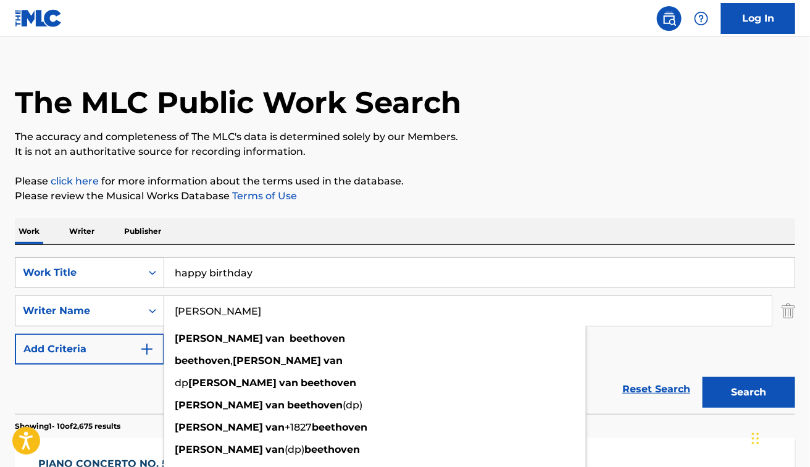
paste input "Mildred J. HillPatty Smith Hill"
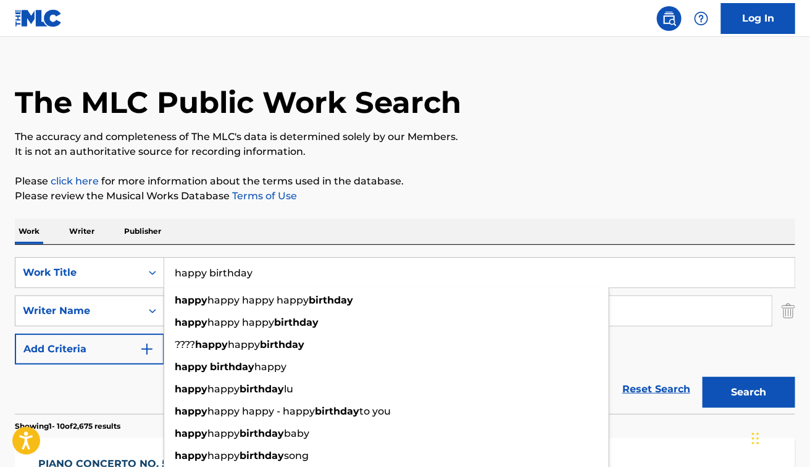
drag, startPoint x: 363, startPoint y: 279, endPoint x: 688, endPoint y: 275, distance: 325.3
click at [688, 275] on input "happy birthday" at bounding box center [479, 273] width 630 height 30
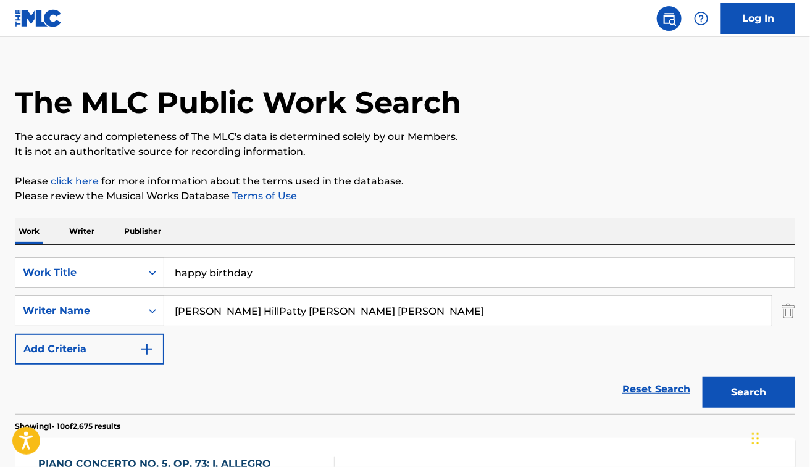
click at [649, 313] on input "Mildred J. HillPatty Smith Hill" at bounding box center [467, 311] width 607 height 30
drag, startPoint x: 241, startPoint y: 309, endPoint x: 516, endPoint y: 301, distance: 274.8
click at [516, 301] on input "Mildred J. HillPatty Smith Hill" at bounding box center [467, 311] width 607 height 30
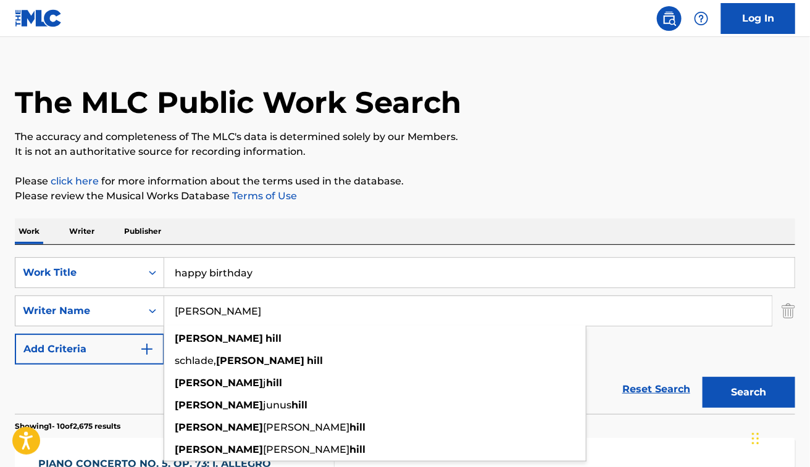
click at [702, 377] on button "Search" at bounding box center [748, 392] width 93 height 31
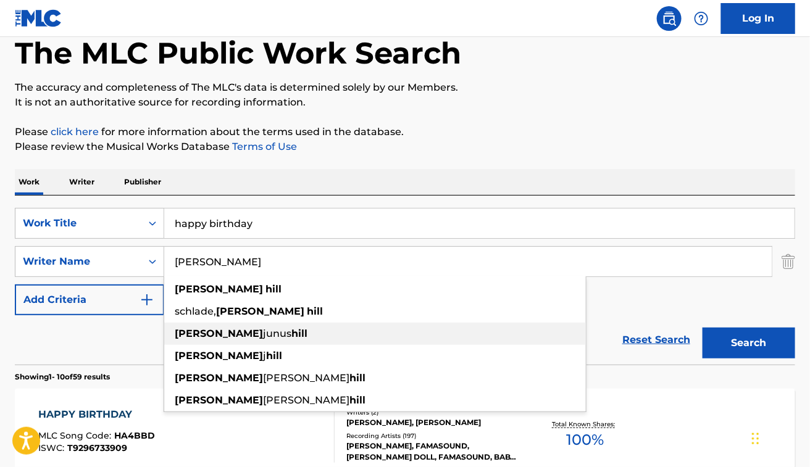
scroll to position [66, 0]
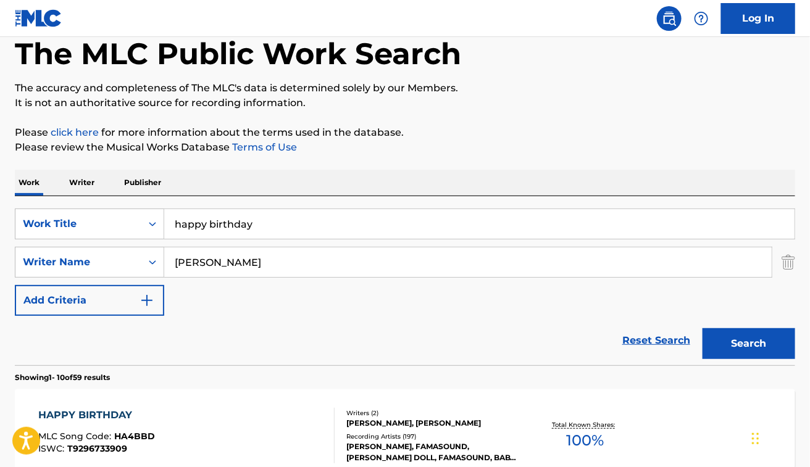
click at [517, 187] on div "Work Writer Publisher" at bounding box center [405, 183] width 780 height 26
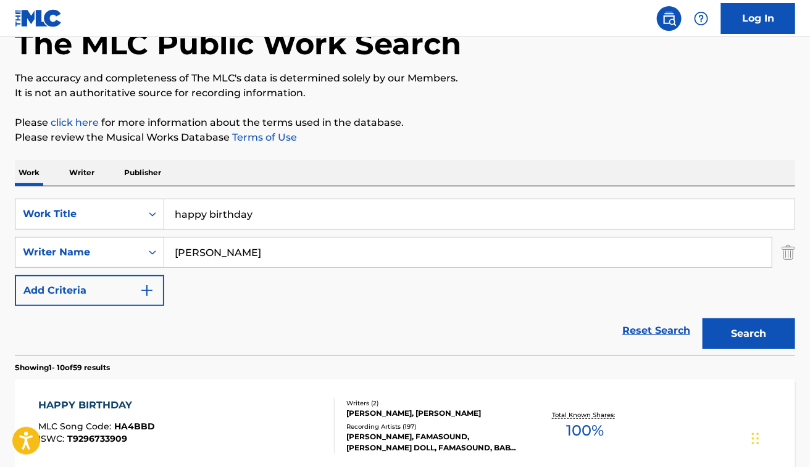
scroll to position [0, 0]
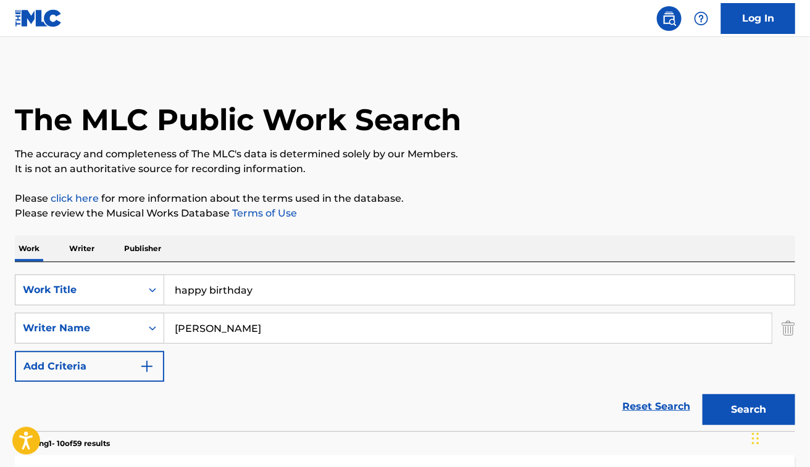
click at [263, 322] on input "Mildred Hill" at bounding box center [467, 329] width 607 height 30
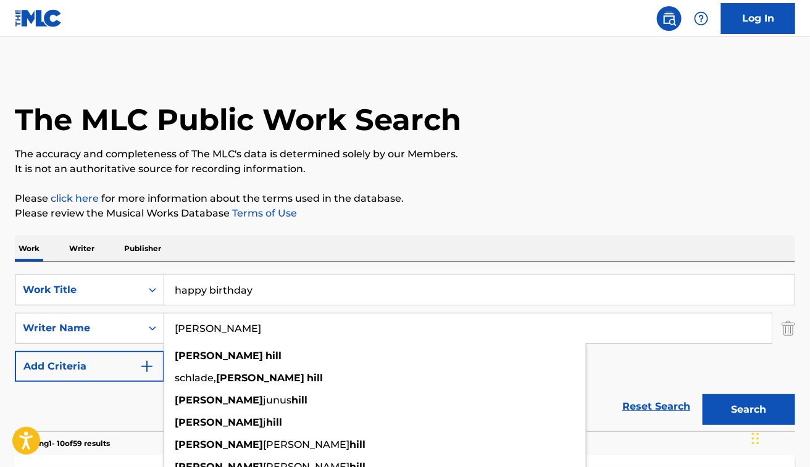
click at [263, 322] on input "Mildred Hill" at bounding box center [467, 329] width 607 height 30
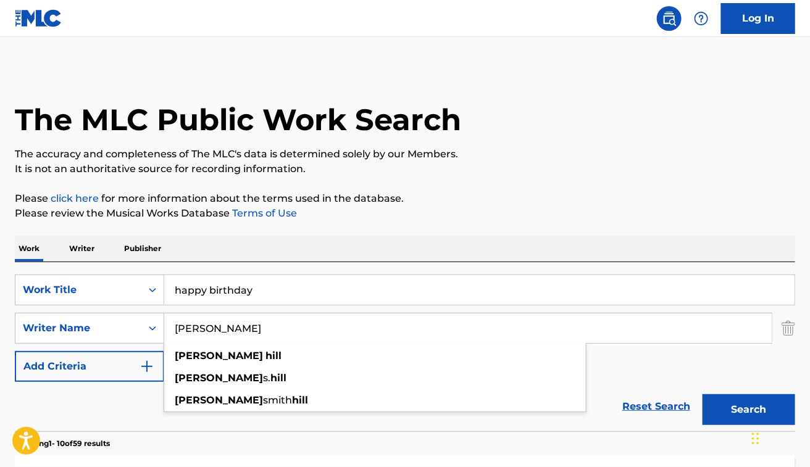
type input "patty hill"
click at [702, 394] on button "Search" at bounding box center [748, 409] width 93 height 31
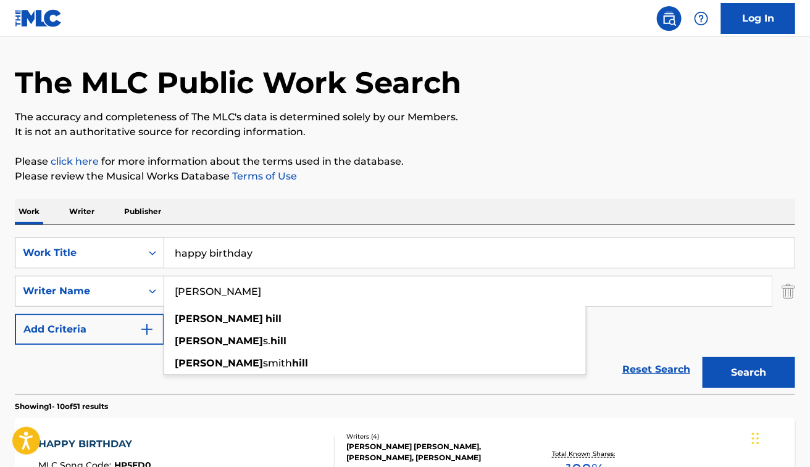
scroll to position [36, 0]
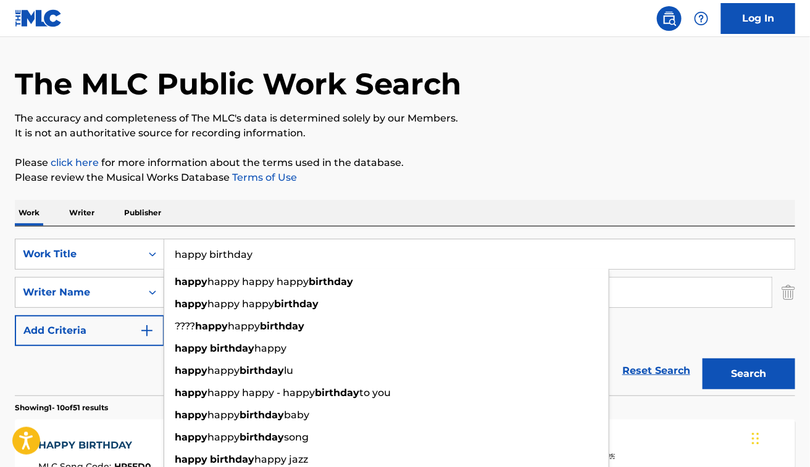
paste input "Ah! Perfido, Op. 65: Ah, perfido!, Op. 65"
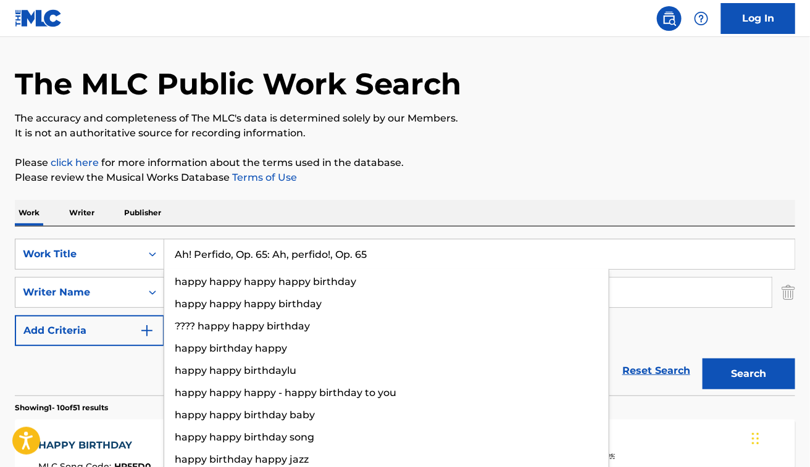
type input "Ah! Perfido, Op. 65: Ah, perfido!, Op. 65"
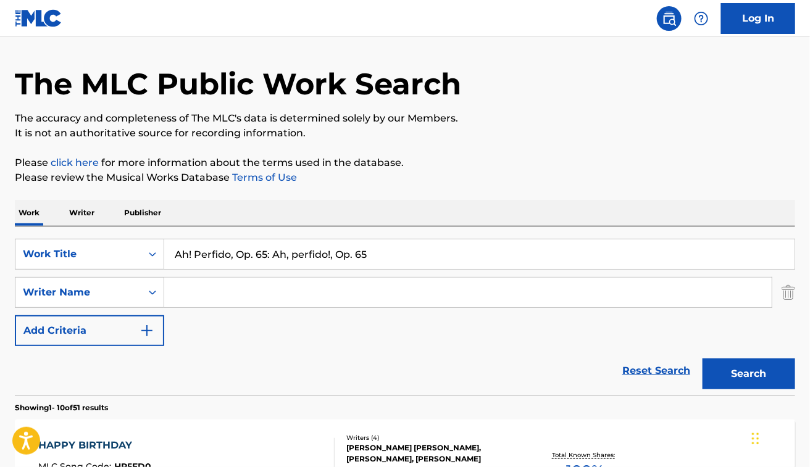
click at [702, 359] on button "Search" at bounding box center [748, 374] width 93 height 31
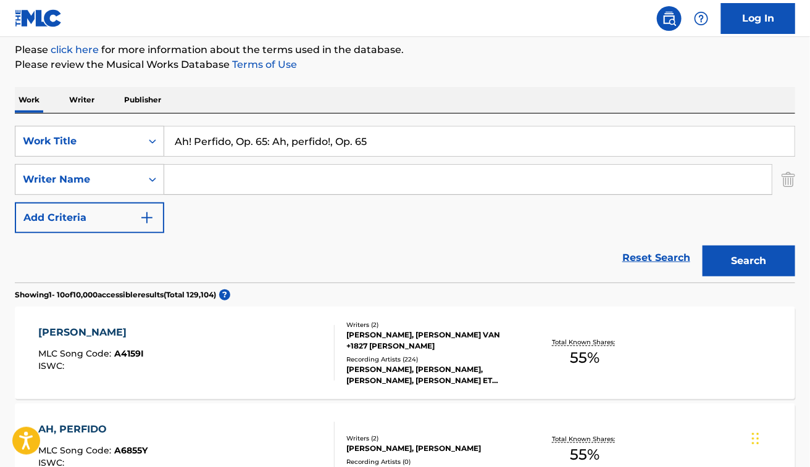
scroll to position [156, 0]
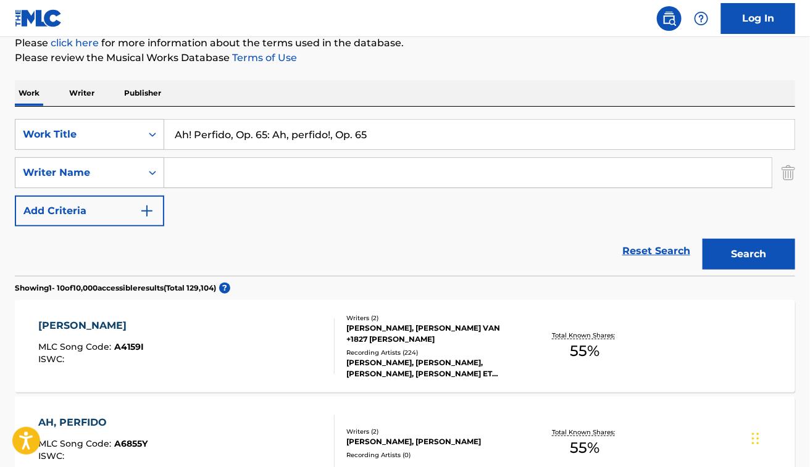
paste input "Pietro Metastasio"
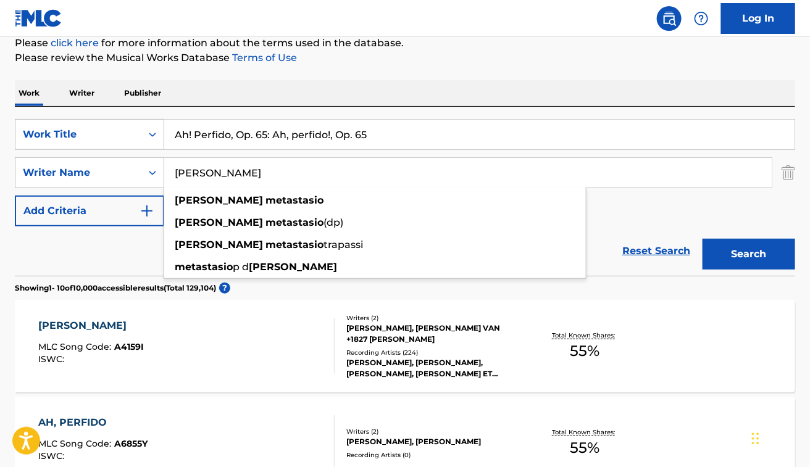
type input "Pietro Metastasio"
click at [702, 239] on button "Search" at bounding box center [748, 254] width 93 height 31
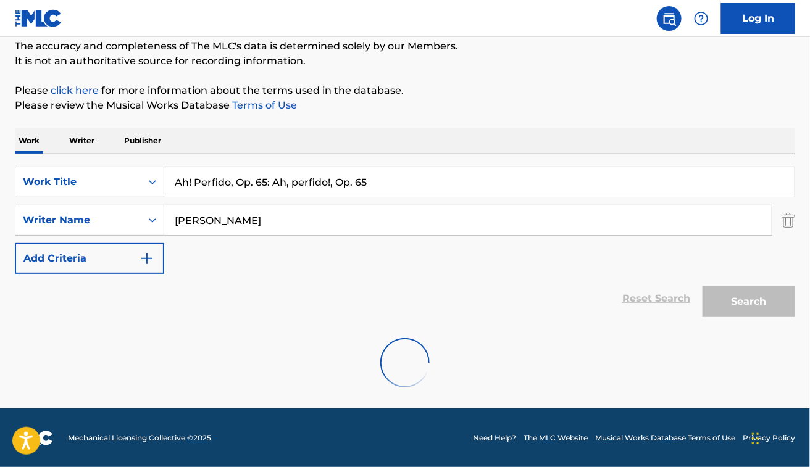
scroll to position [69, 0]
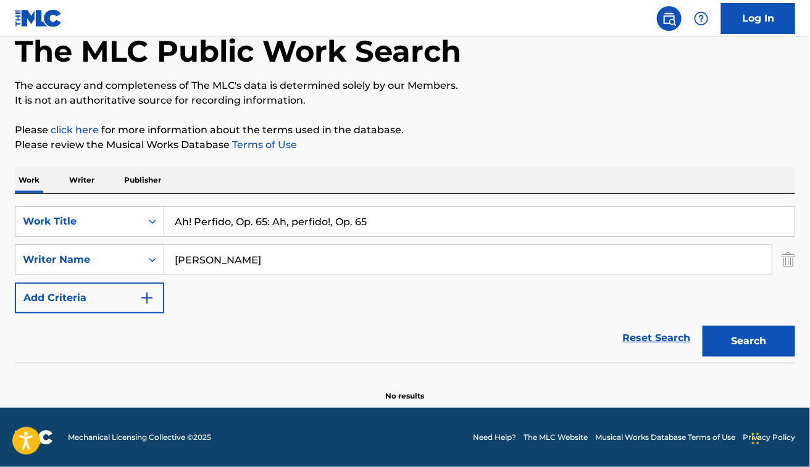
drag, startPoint x: 228, startPoint y: 228, endPoint x: 448, endPoint y: 293, distance: 229.1
click at [448, 293] on div "SearchWithCriteria48dbb82d-f673-448e-98af-9c508b438f2b Work Title Ah! Perfido, …" at bounding box center [405, 259] width 780 height 107
click at [702, 326] on button "Search" at bounding box center [748, 341] width 93 height 31
click at [189, 215] on input "Ah! Perfido" at bounding box center [479, 222] width 630 height 30
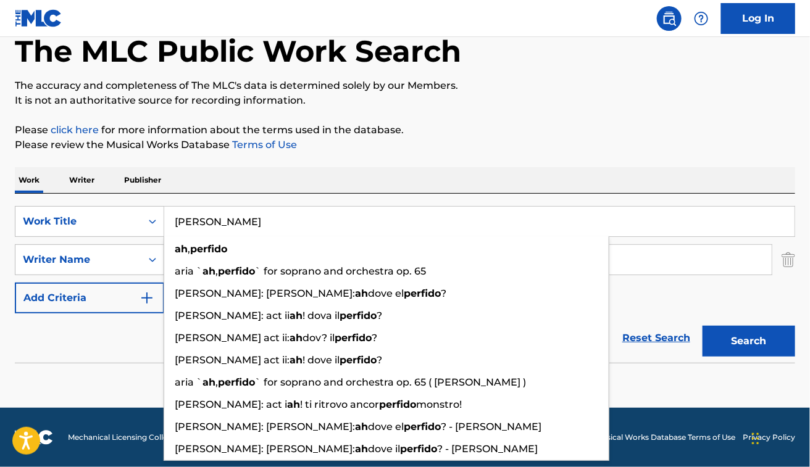
click at [702, 326] on button "Search" at bounding box center [748, 341] width 93 height 31
click at [432, 162] on div "The MLC Public Work Search The accuracy and completeness of The MLC's data is d…" at bounding box center [405, 200] width 810 height 402
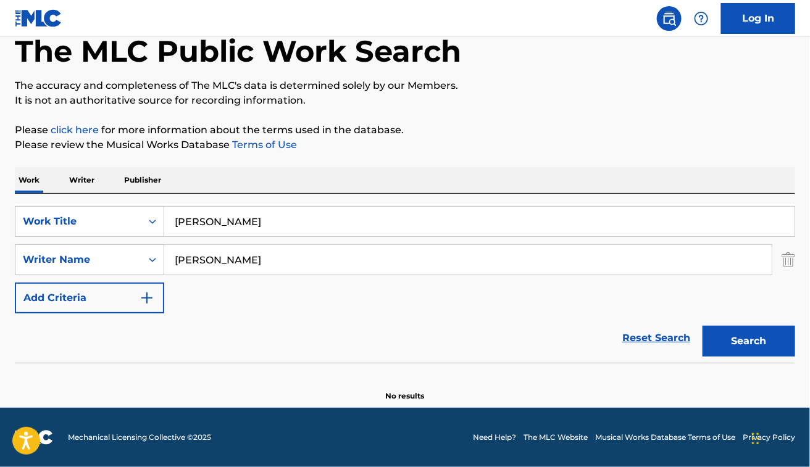
click at [256, 223] on input "Ah Perfido" at bounding box center [479, 222] width 630 height 30
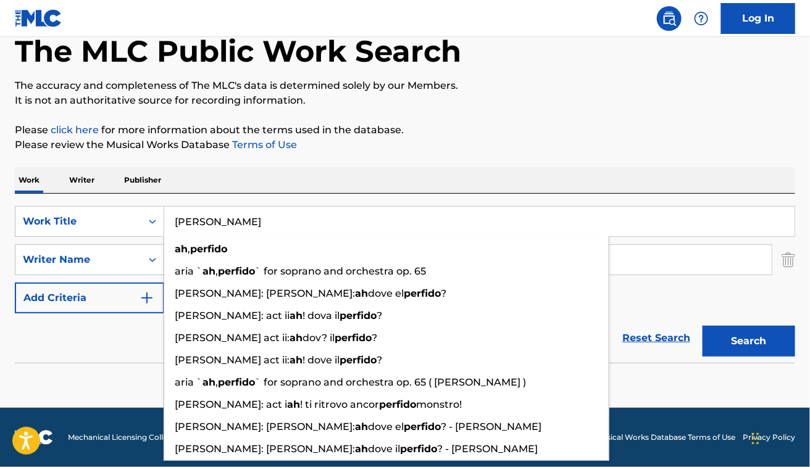
paste input "Long Distance Call"
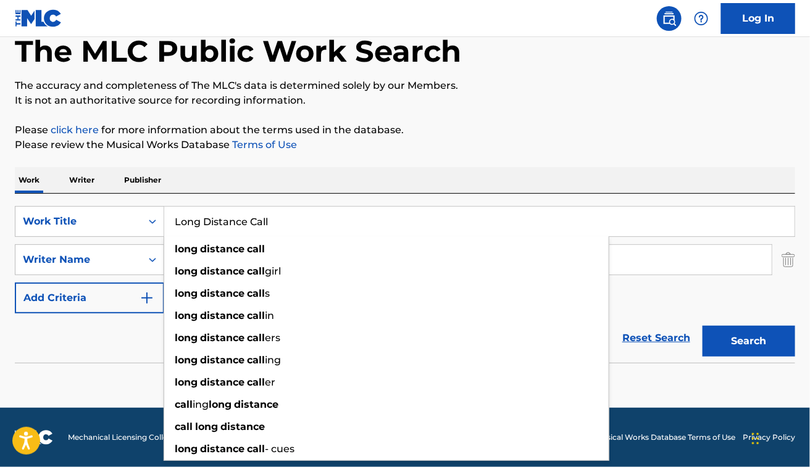
type input "Long Distance Call"
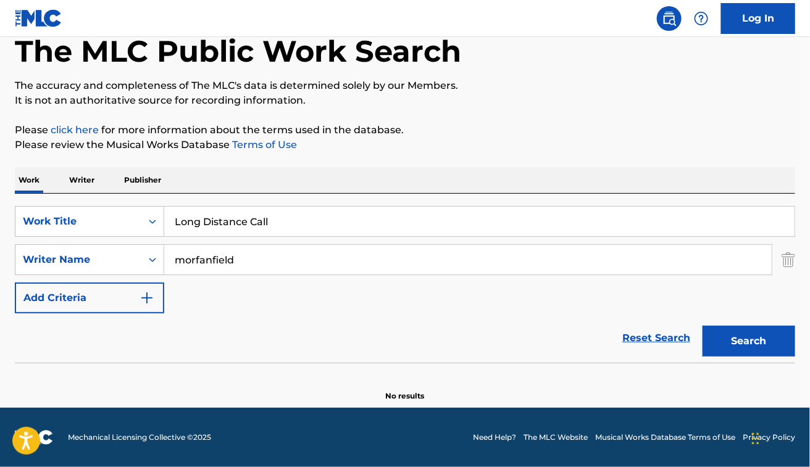
type input "morfanfield"
click at [702, 326] on button "Search" at bounding box center [748, 341] width 93 height 31
click at [483, 87] on p "The accuracy and completeness of The MLC's data is determined solely by our Mem…" at bounding box center [405, 85] width 780 height 15
click at [365, 217] on input "Long Distance Call" at bounding box center [479, 222] width 630 height 30
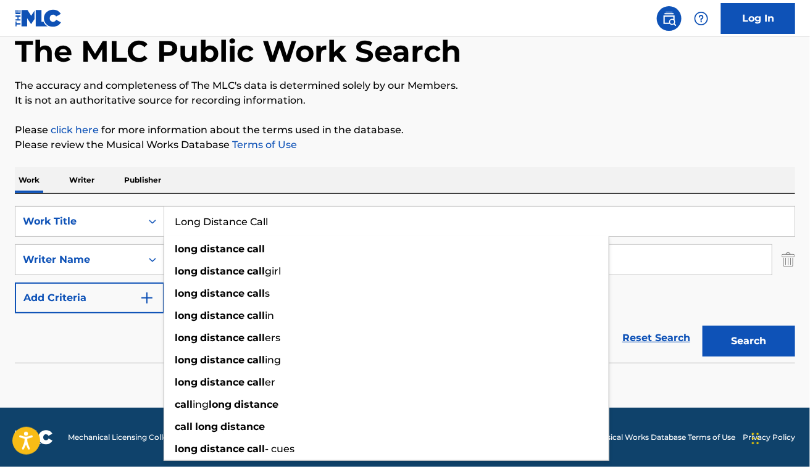
click at [365, 217] on input "Long Distance Call" at bounding box center [479, 222] width 630 height 30
type input "d"
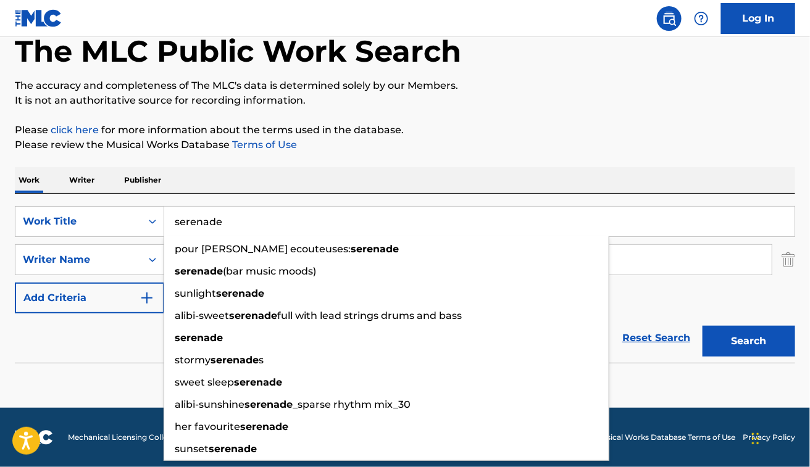
type input "serenade"
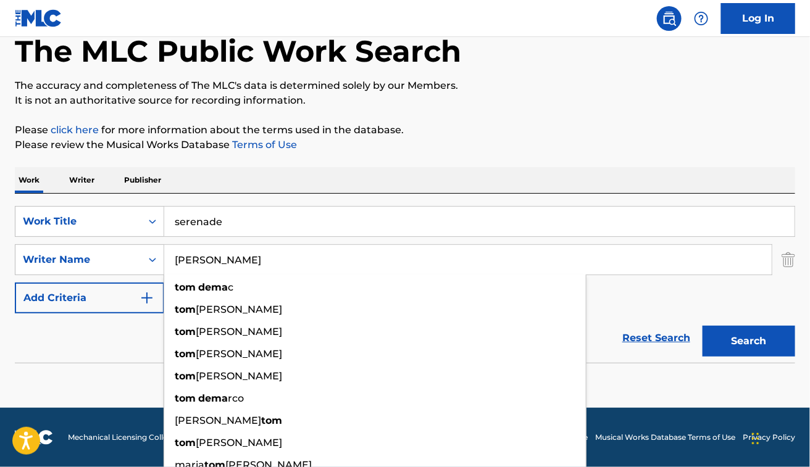
click at [702, 326] on button "Search" at bounding box center [748, 341] width 93 height 31
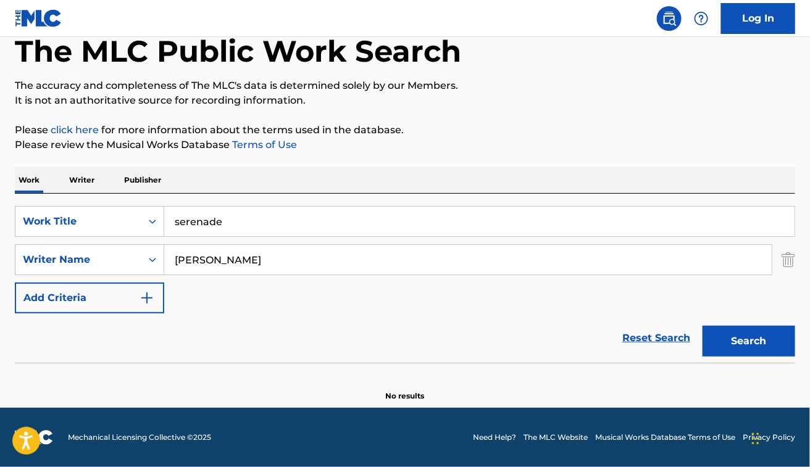
click at [184, 254] on input "tom demac" at bounding box center [467, 260] width 607 height 30
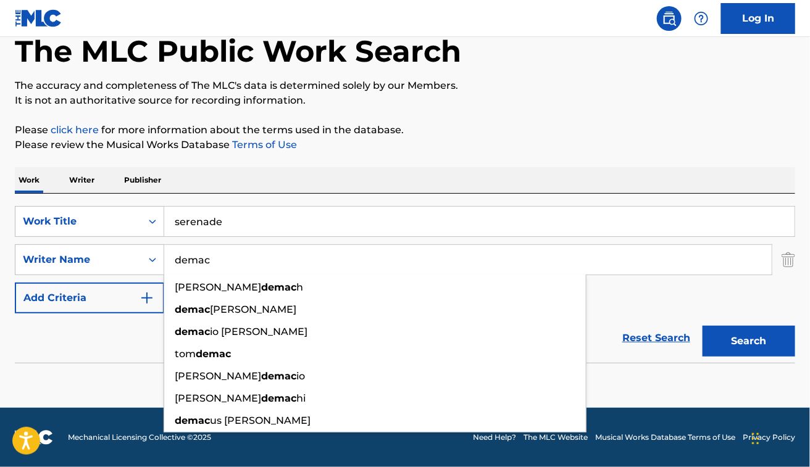
click at [702, 326] on button "Search" at bounding box center [748, 341] width 93 height 31
paste input "om McDonald"
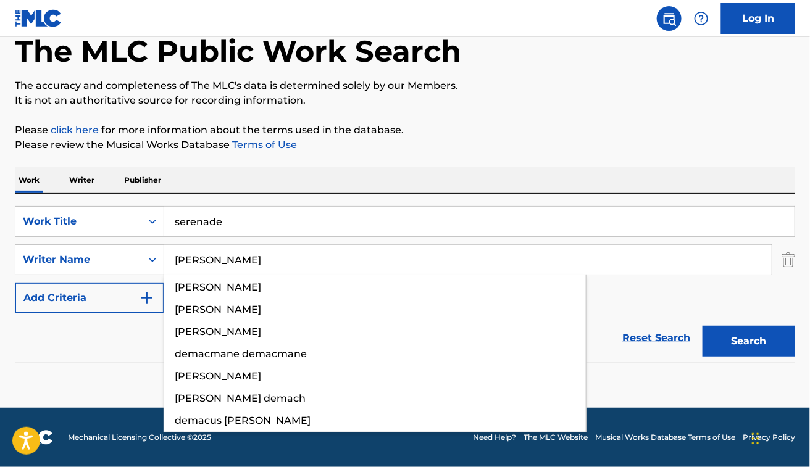
click at [702, 326] on button "Search" at bounding box center [748, 341] width 93 height 31
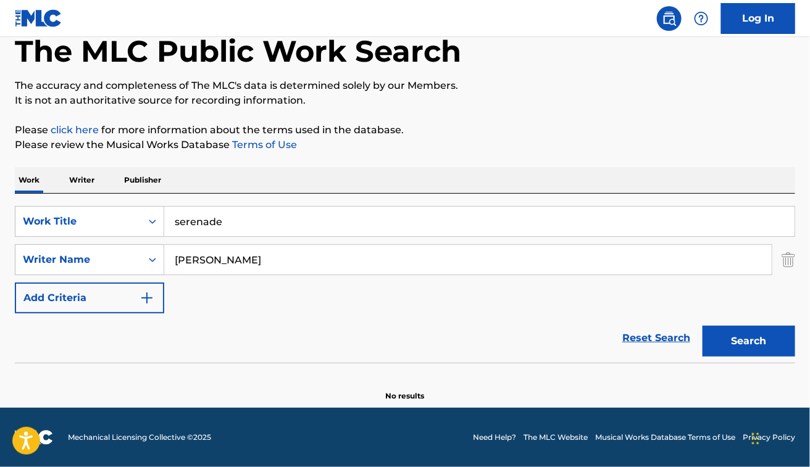
click at [177, 261] on input "om McDonald" at bounding box center [467, 260] width 607 height 30
type input "tom McDonald"
click at [702, 326] on button "Search" at bounding box center [748, 341] width 93 height 31
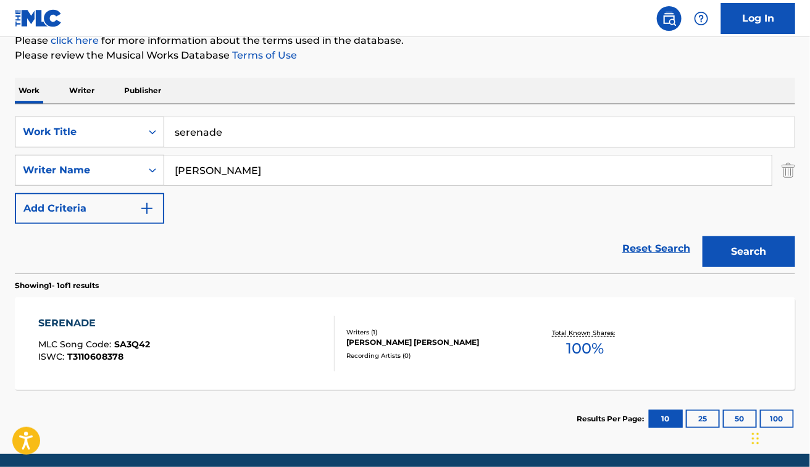
scroll to position [160, 0]
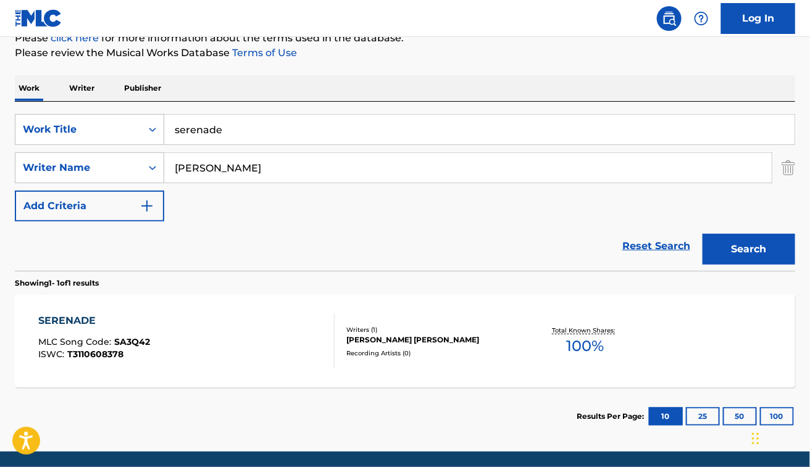
click at [250, 328] on div "SERENADE MLC Song Code : SA3Q42 ISWC : T3110608378" at bounding box center [186, 342] width 296 height 56
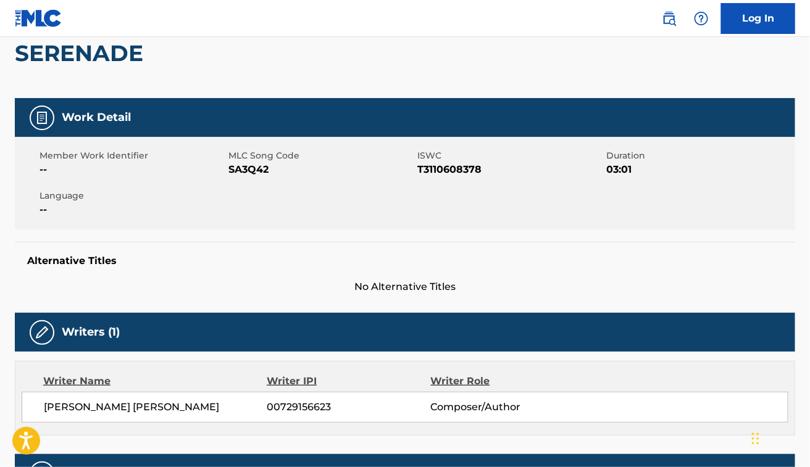
scroll to position [121, 0]
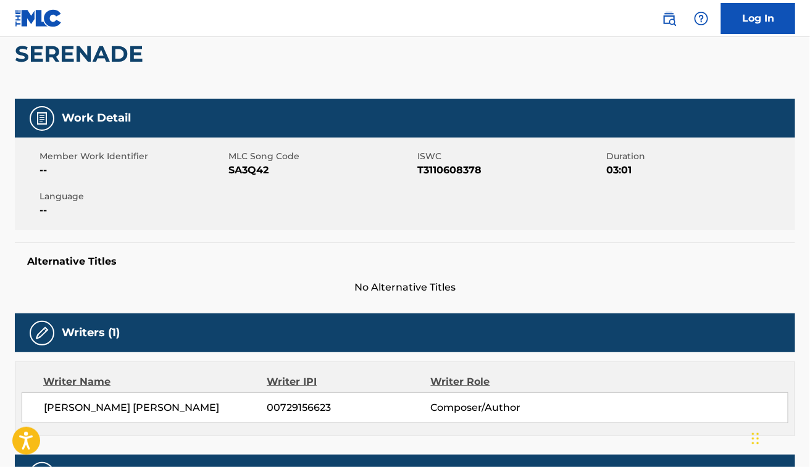
click at [121, 401] on span "TOM COLIN CHARLES MCDONALD" at bounding box center [155, 408] width 223 height 15
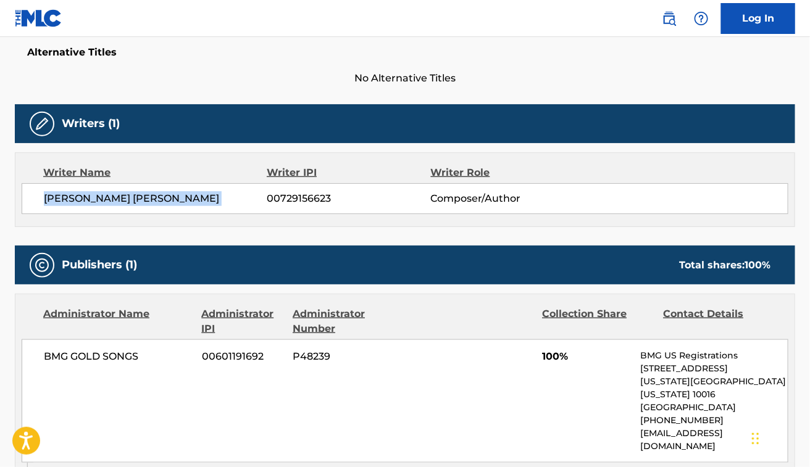
scroll to position [329, 0]
